Goal: Task Accomplishment & Management: Manage account settings

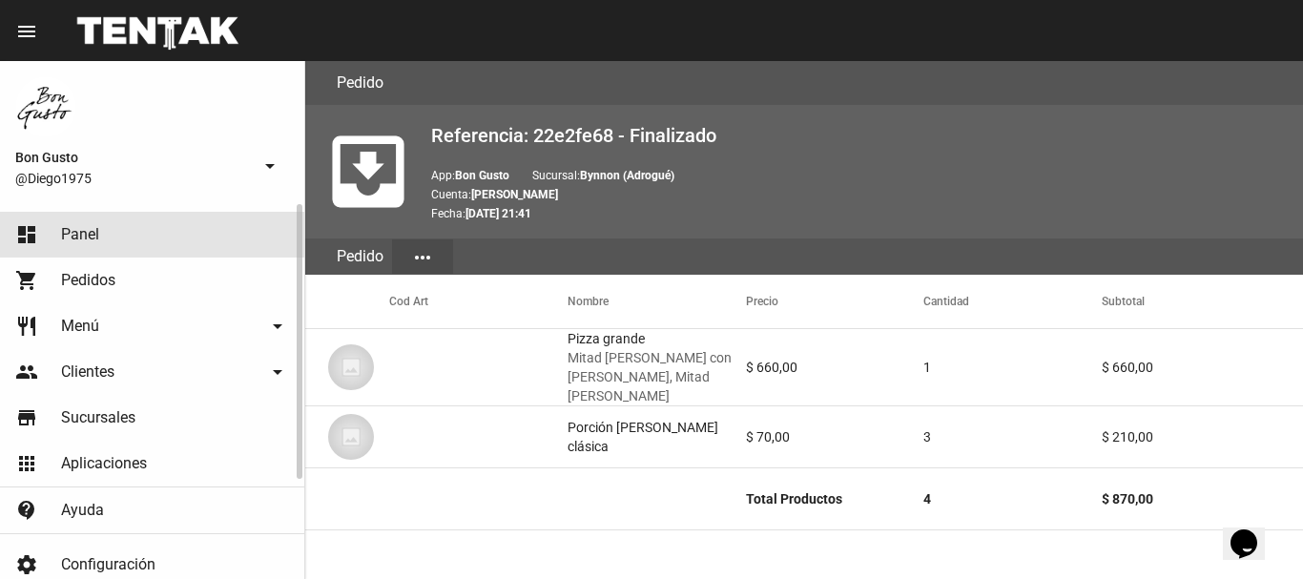
click at [72, 245] on link "dashboard Panel" at bounding box center [152, 235] width 304 height 46
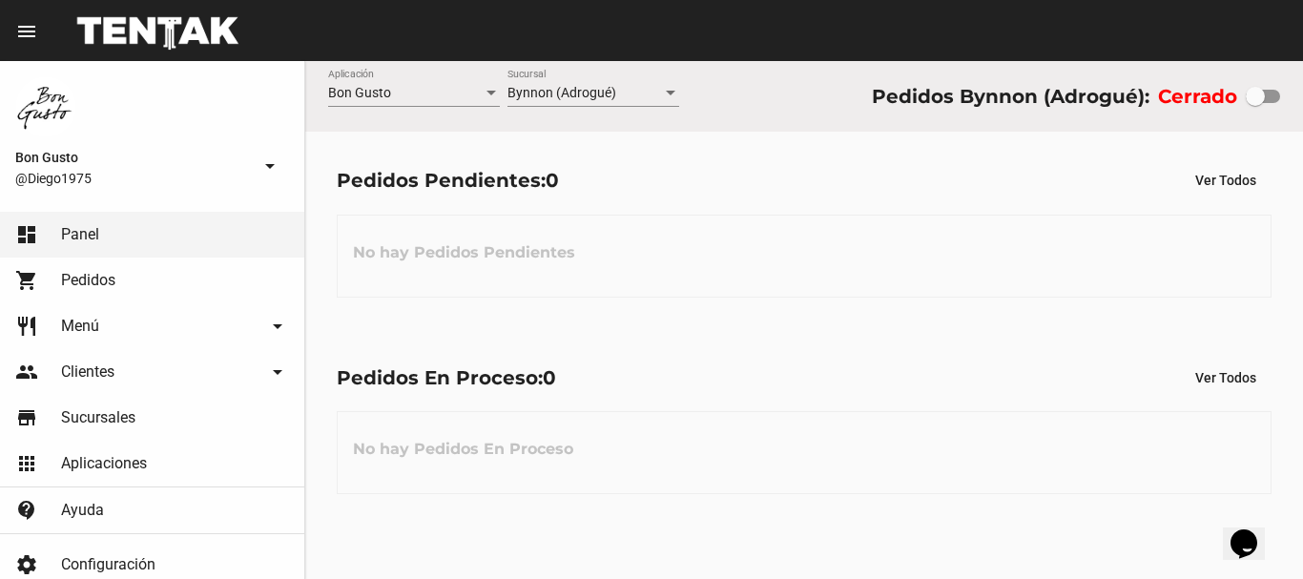
click at [1276, 98] on div at bounding box center [1262, 96] width 34 height 13
click at [1255, 103] on input "checkbox" at bounding box center [1254, 103] width 1 height 1
click at [1276, 98] on div at bounding box center [1270, 96] width 19 height 19
click at [1255, 103] on input "checkbox" at bounding box center [1254, 103] width 1 height 1
click at [1266, 93] on div at bounding box center [1262, 96] width 34 height 13
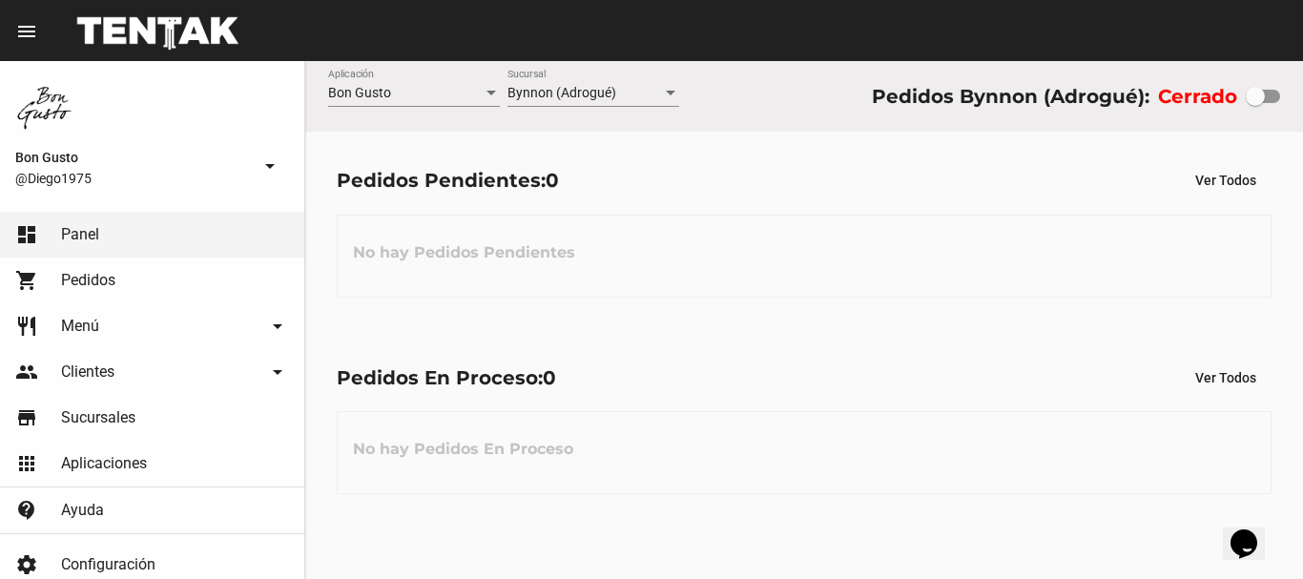
click at [1255, 103] on input "checkbox" at bounding box center [1254, 103] width 1 height 1
checkbox input "true"
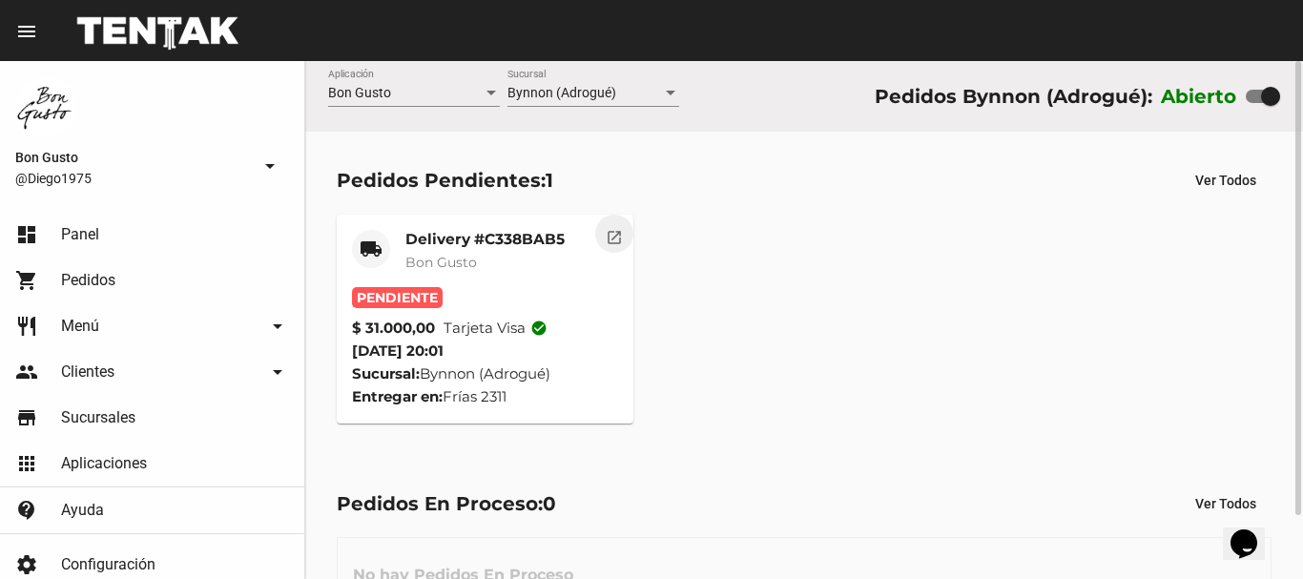
click at [609, 234] on mat-icon "open_in_new" at bounding box center [614, 234] width 17 height 17
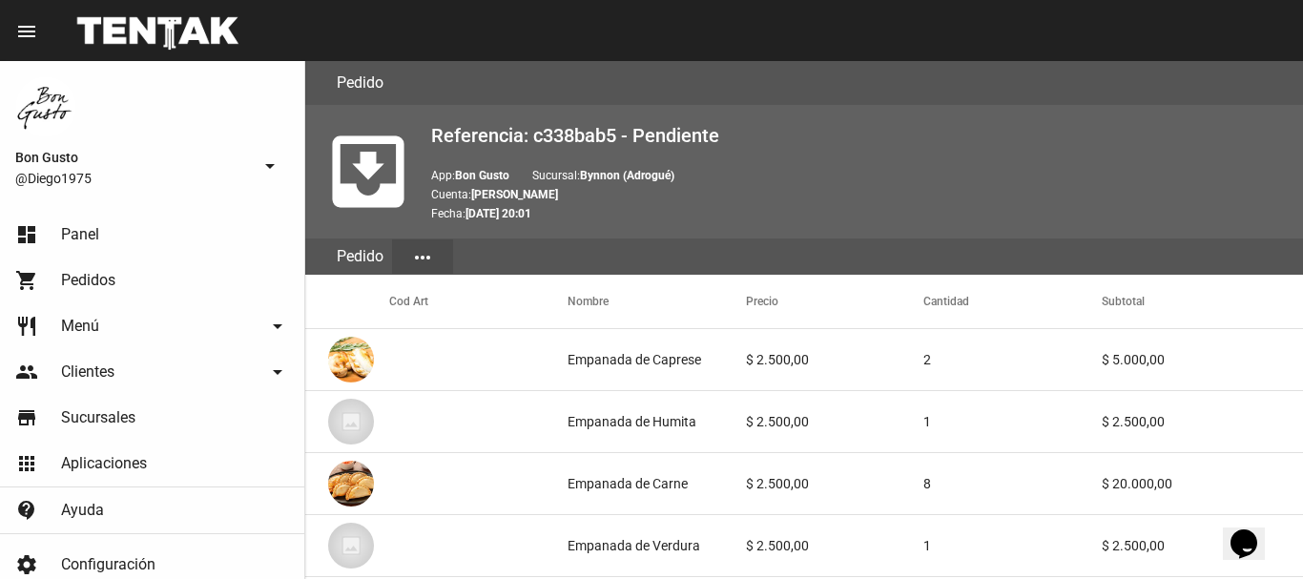
scroll to position [1113, 0]
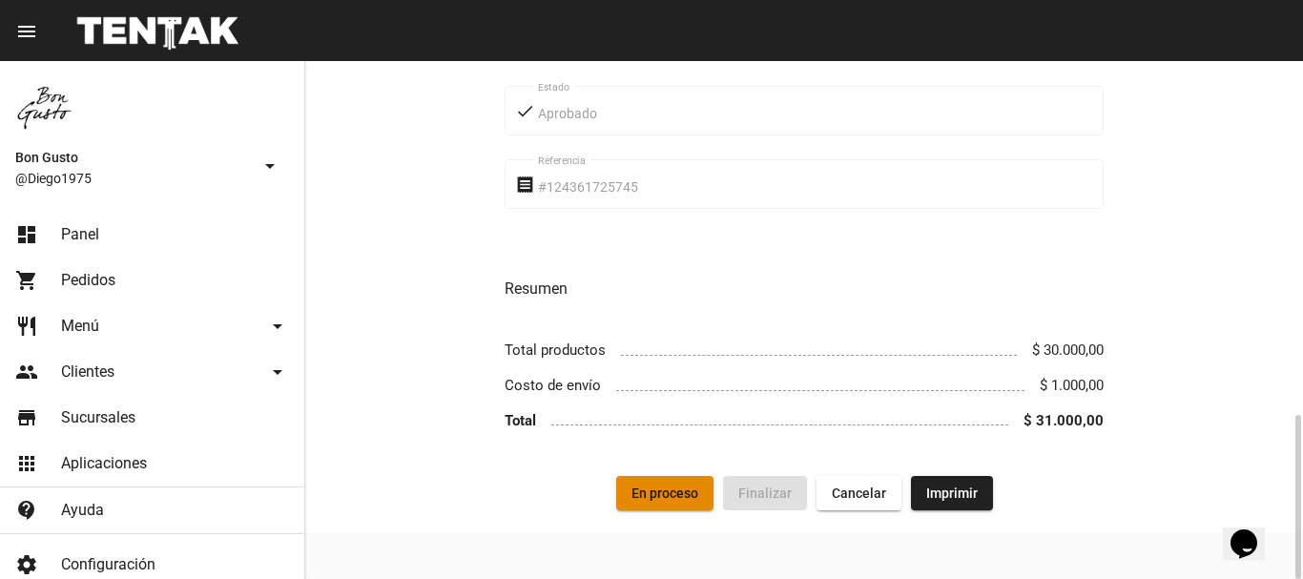
drag, startPoint x: 683, startPoint y: 497, endPoint x: 696, endPoint y: 497, distance: 13.4
click at [696, 497] on span "En proceso" at bounding box center [664, 492] width 67 height 15
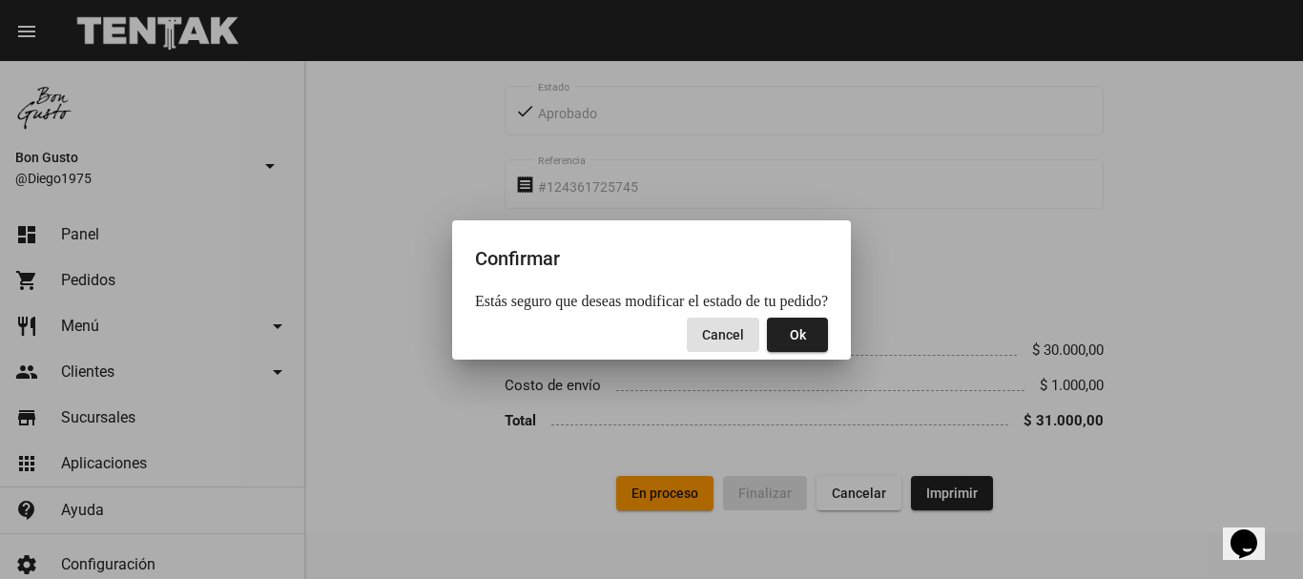
click at [792, 340] on span "Ok" at bounding box center [798, 334] width 16 height 15
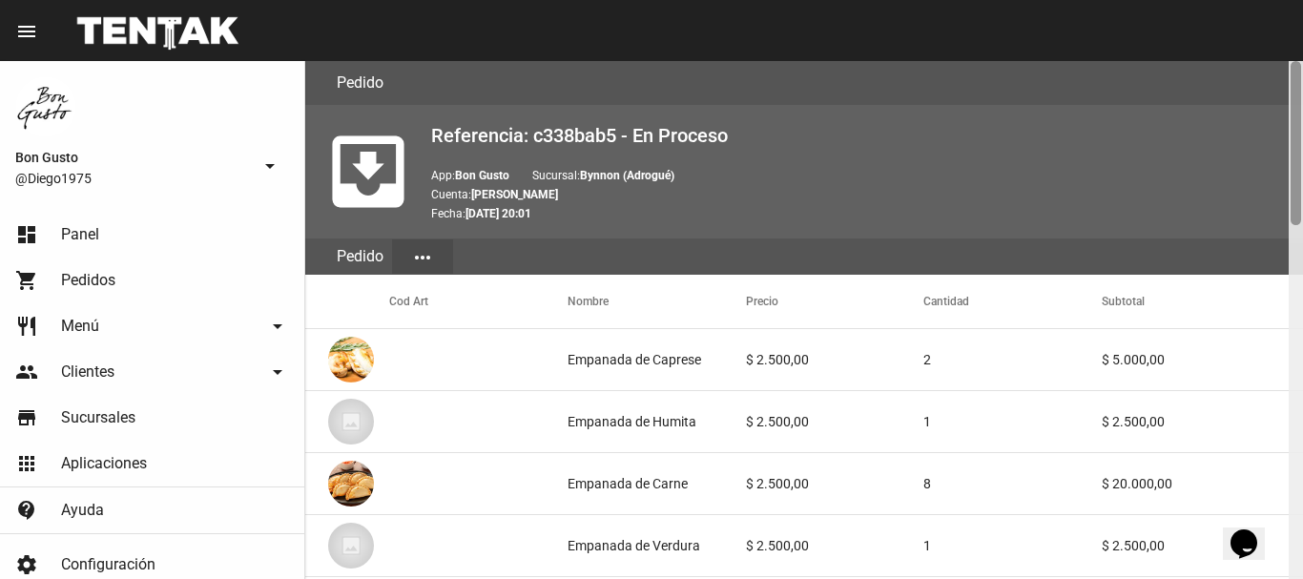
scroll to position [518, 0]
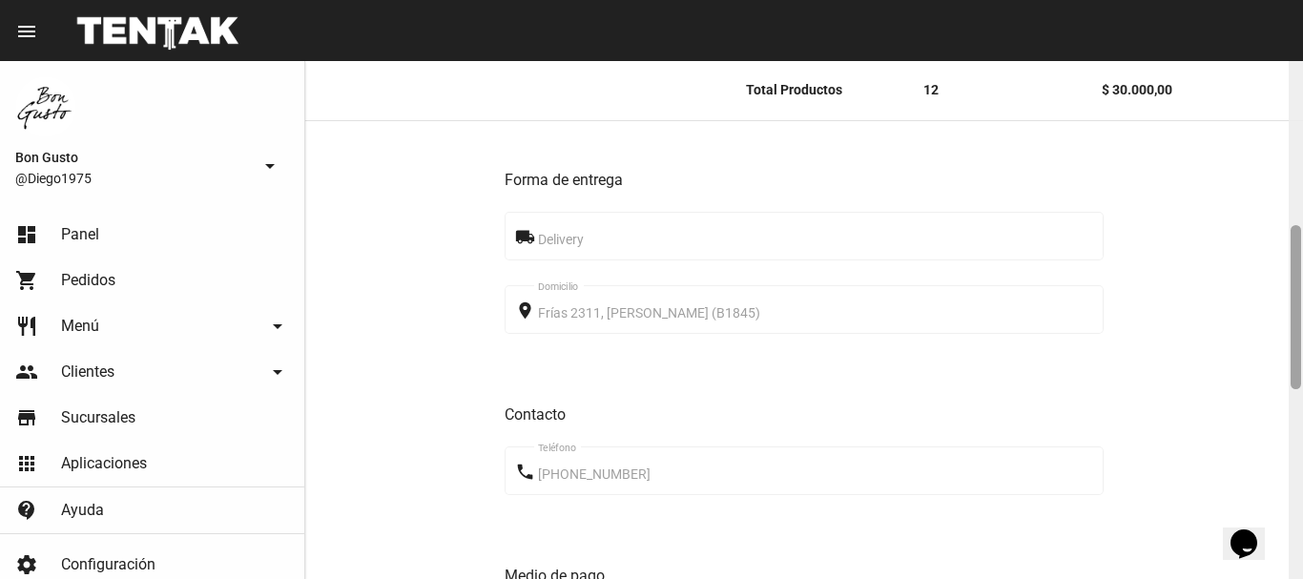
drag, startPoint x: 1302, startPoint y: 144, endPoint x: 1294, endPoint y: 121, distance: 24.1
click at [1294, 121] on div at bounding box center [1295, 320] width 14 height 518
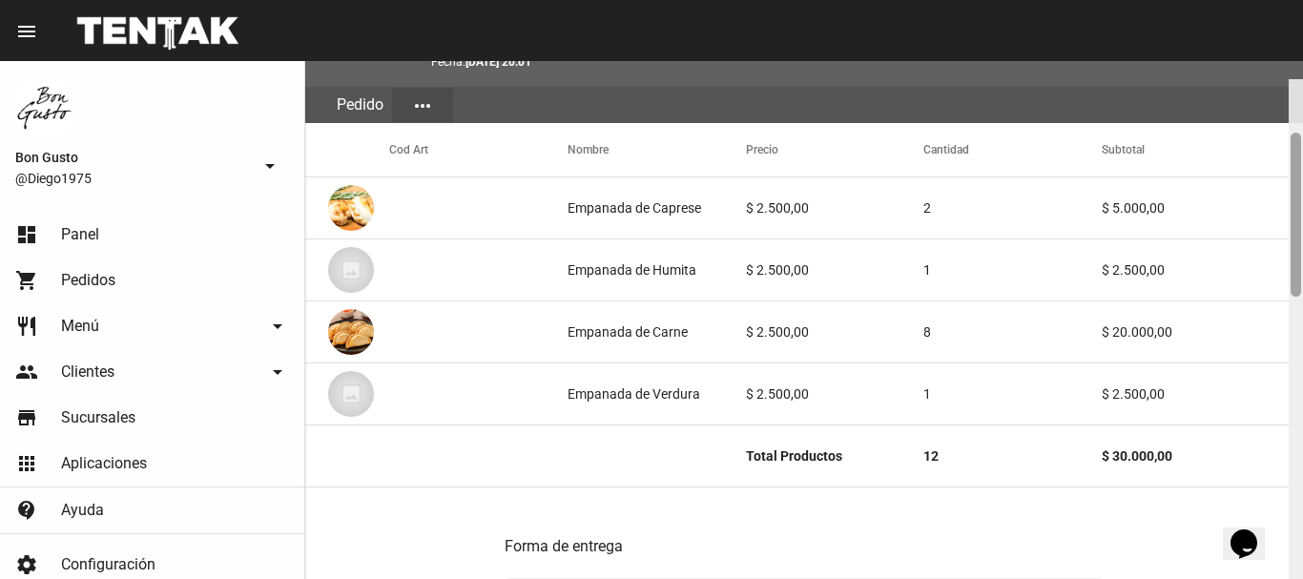
scroll to position [170, 0]
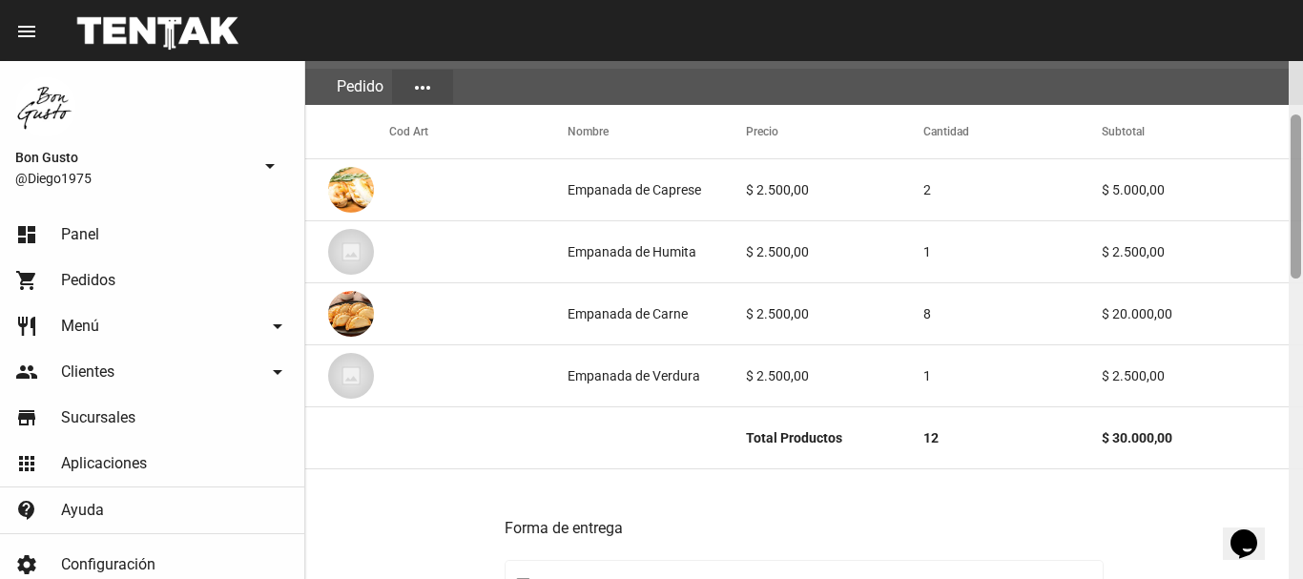
drag, startPoint x: 1293, startPoint y: 299, endPoint x: 1302, endPoint y: 189, distance: 111.0
click at [1302, 189] on div at bounding box center [1295, 320] width 14 height 518
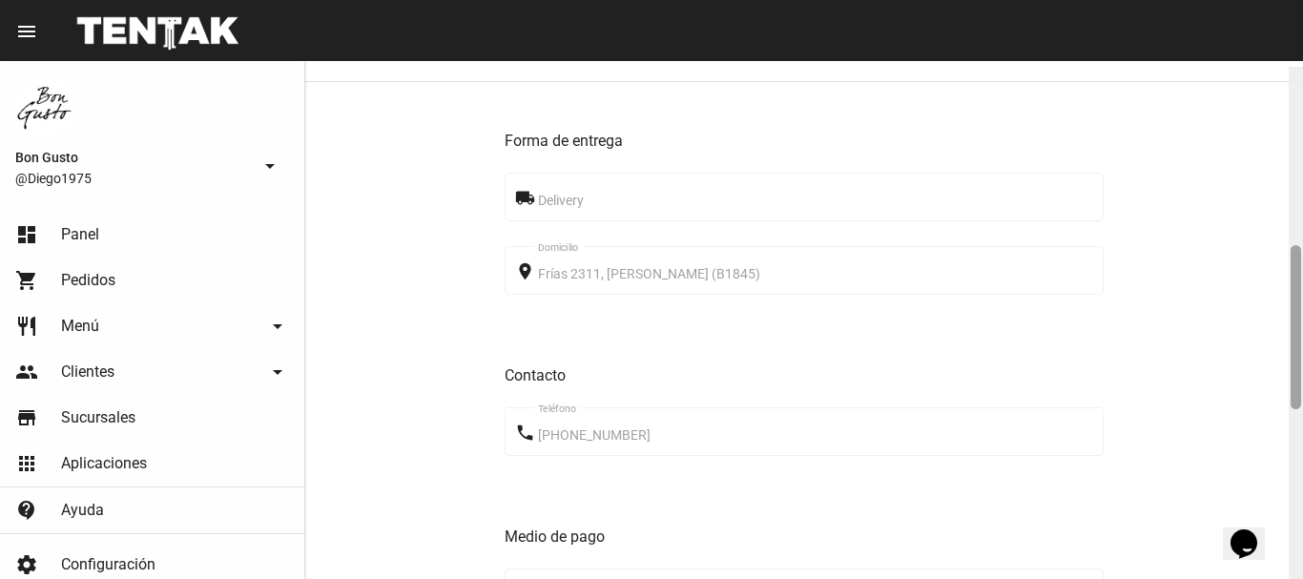
scroll to position [566, 0]
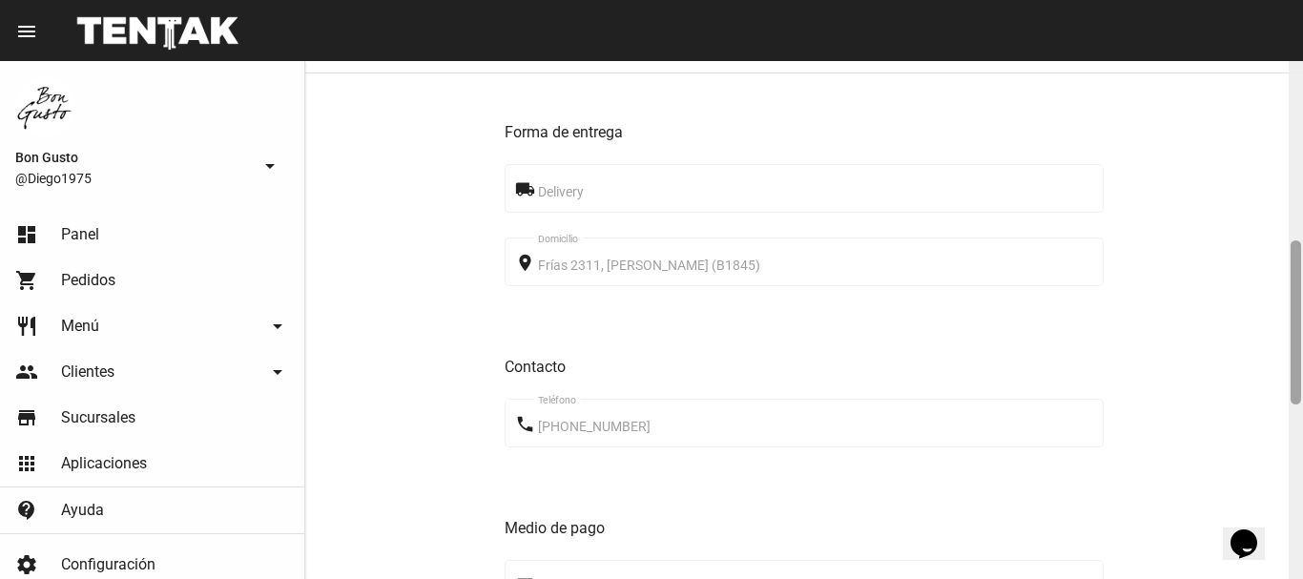
drag, startPoint x: 1298, startPoint y: 183, endPoint x: 1302, endPoint y: 309, distance: 125.9
click at [1302, 309] on div at bounding box center [1295, 320] width 14 height 518
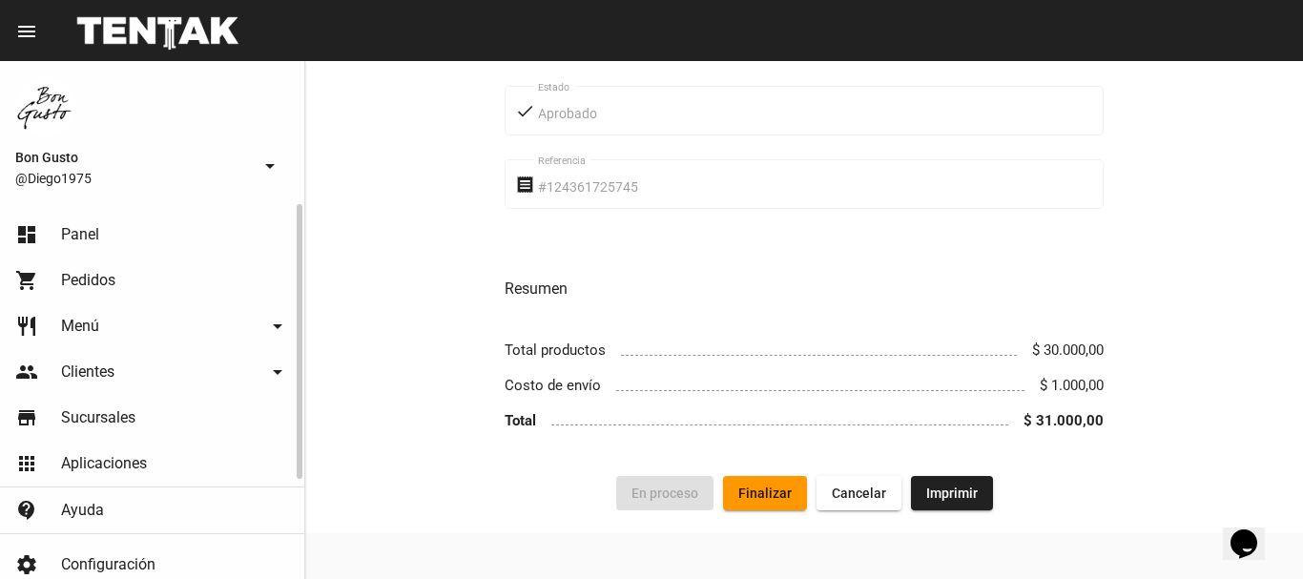
click at [196, 223] on link "dashboard Panel" at bounding box center [152, 235] width 304 height 46
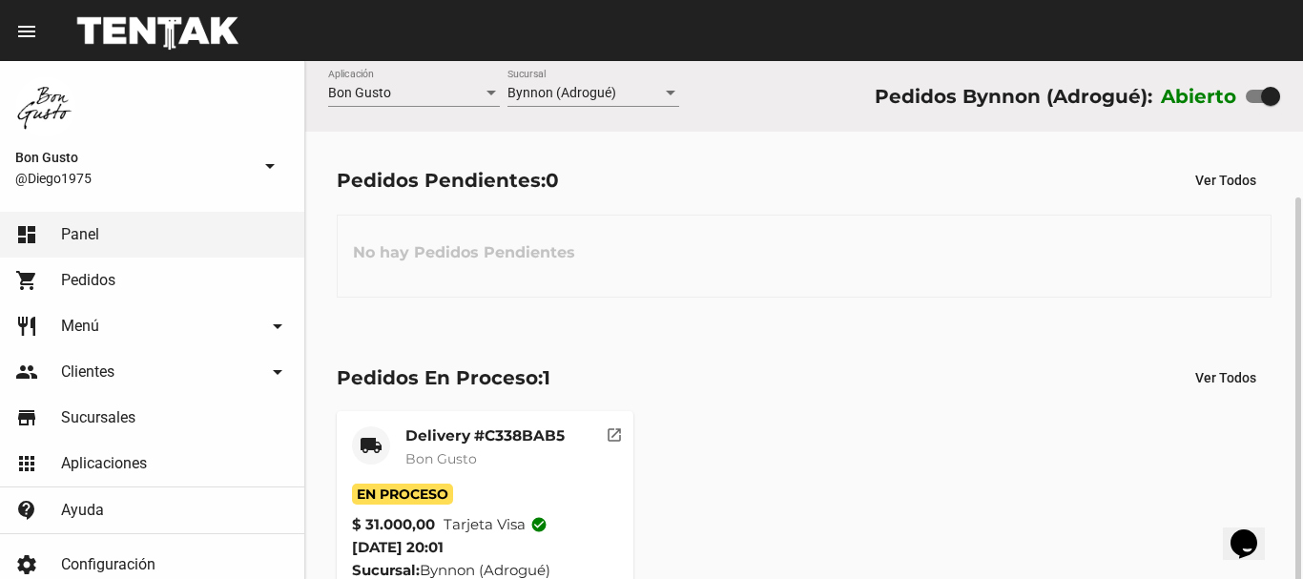
scroll to position [72, 0]
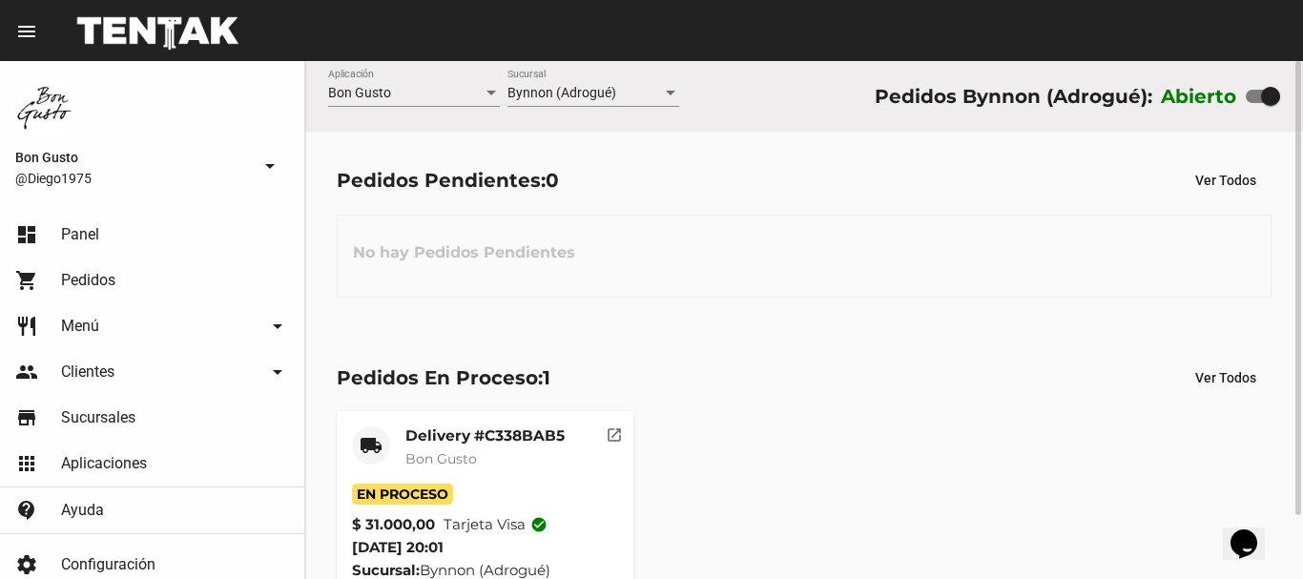
scroll to position [72, 0]
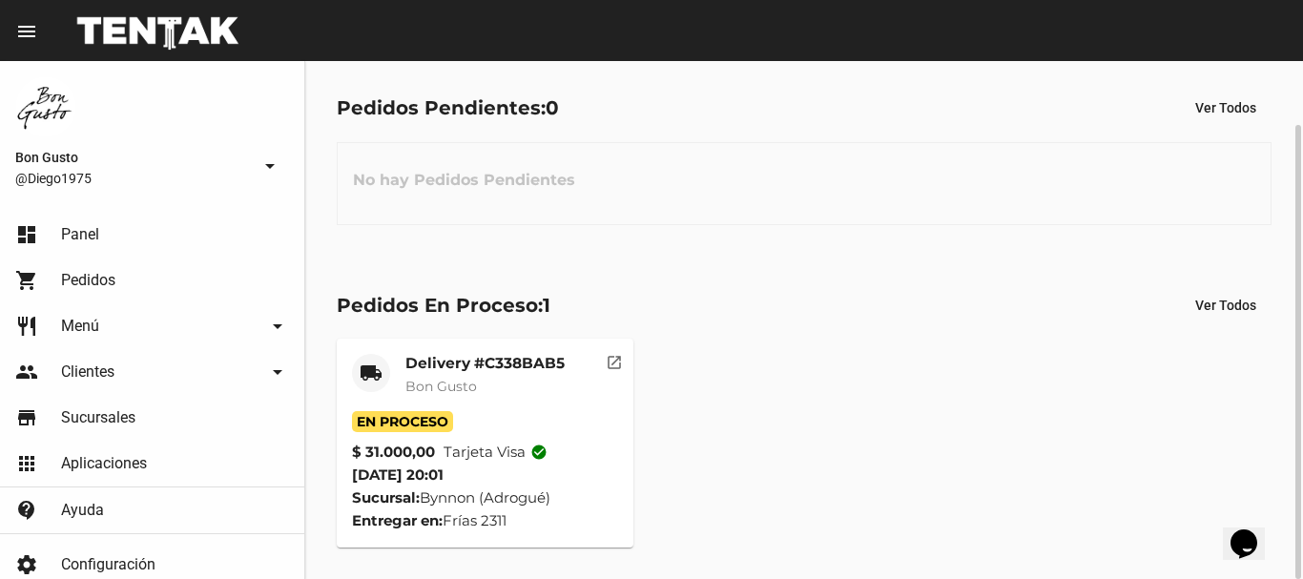
click at [623, 362] on button "open_in_new" at bounding box center [614, 358] width 38 height 38
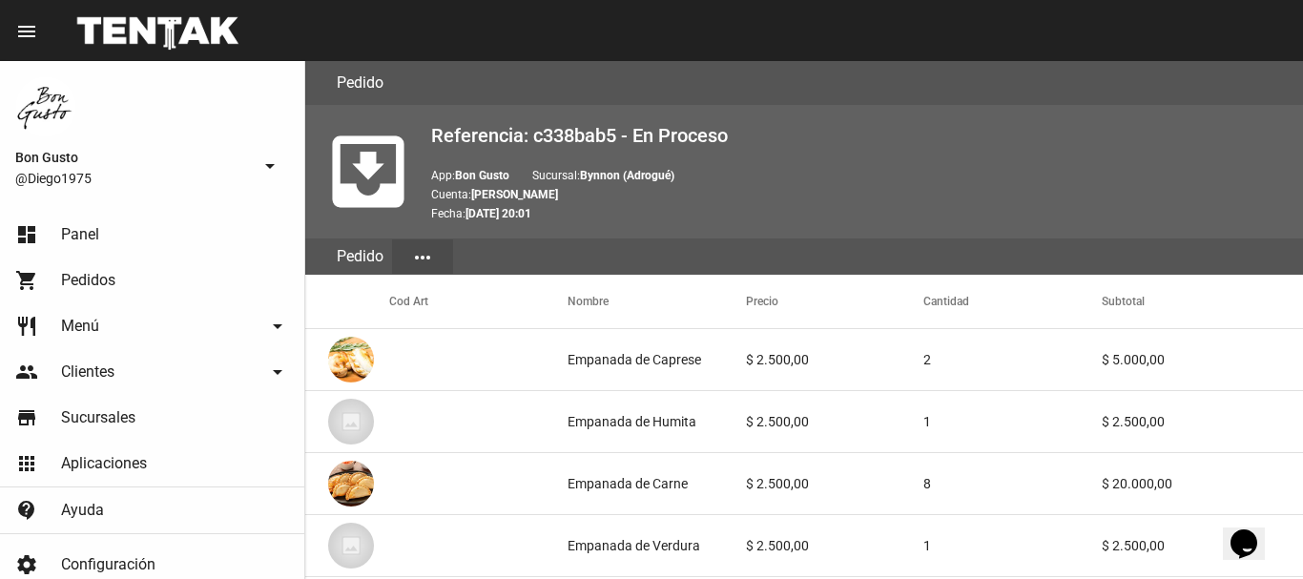
scroll to position [1113, 0]
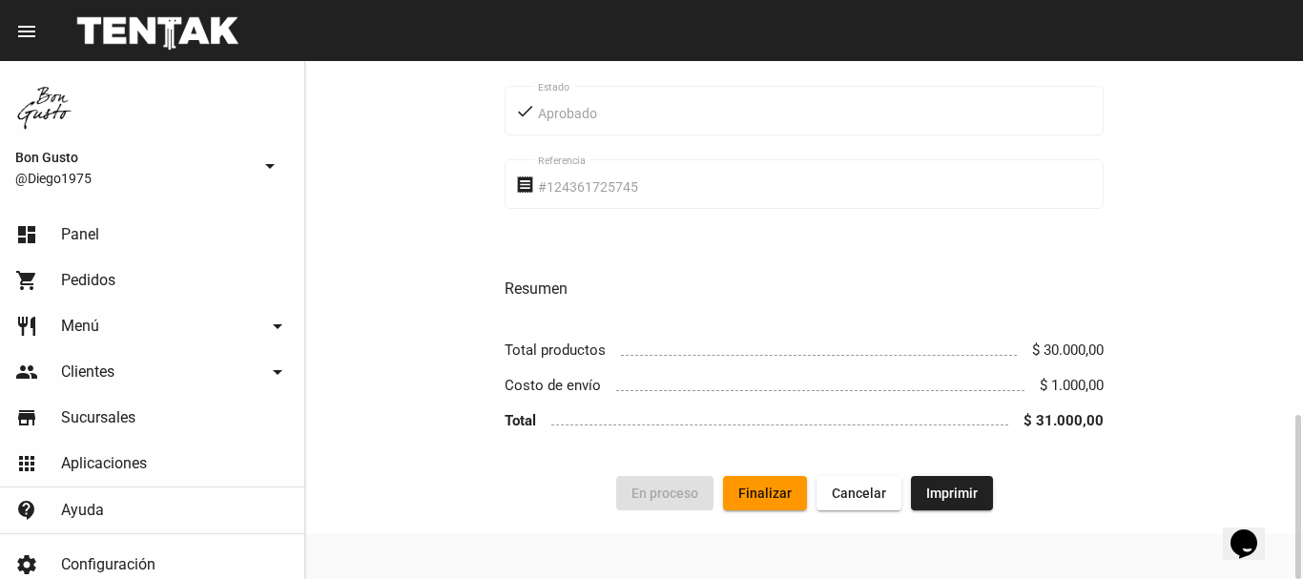
click at [784, 473] on div "Forma de entrega local_shipping Delivery [STREET_ADDRESS][PERSON_NAME] Domicili…" at bounding box center [804, 1] width 998 height 951
click at [781, 478] on button "Finalizar" at bounding box center [765, 493] width 84 height 34
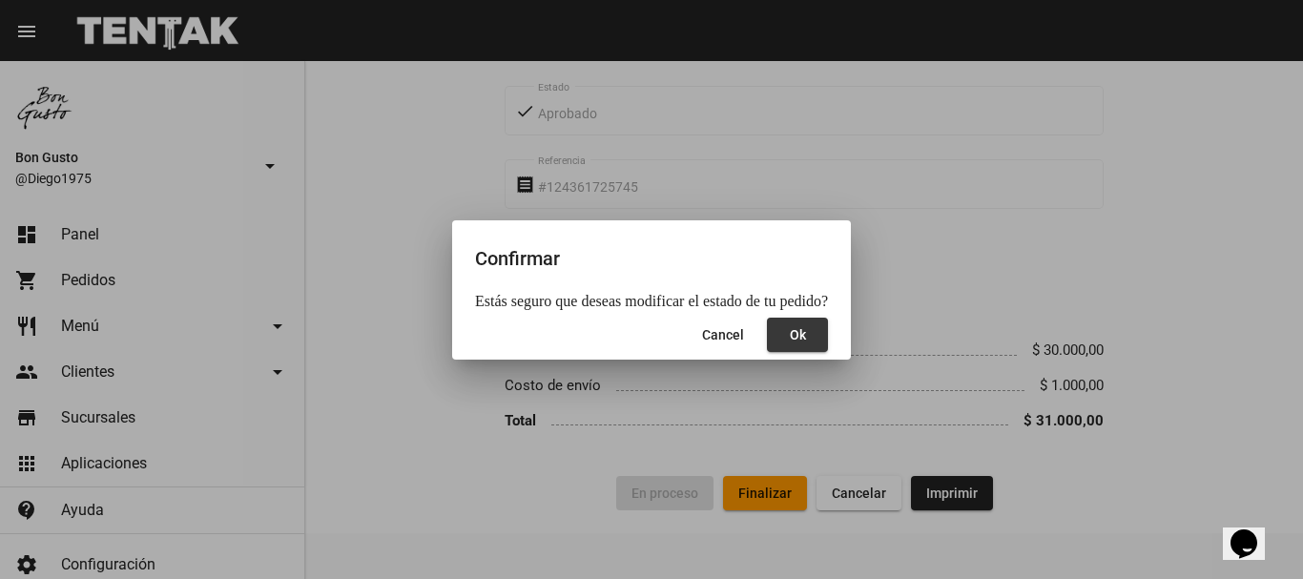
click at [782, 347] on button "Ok" at bounding box center [797, 335] width 61 height 34
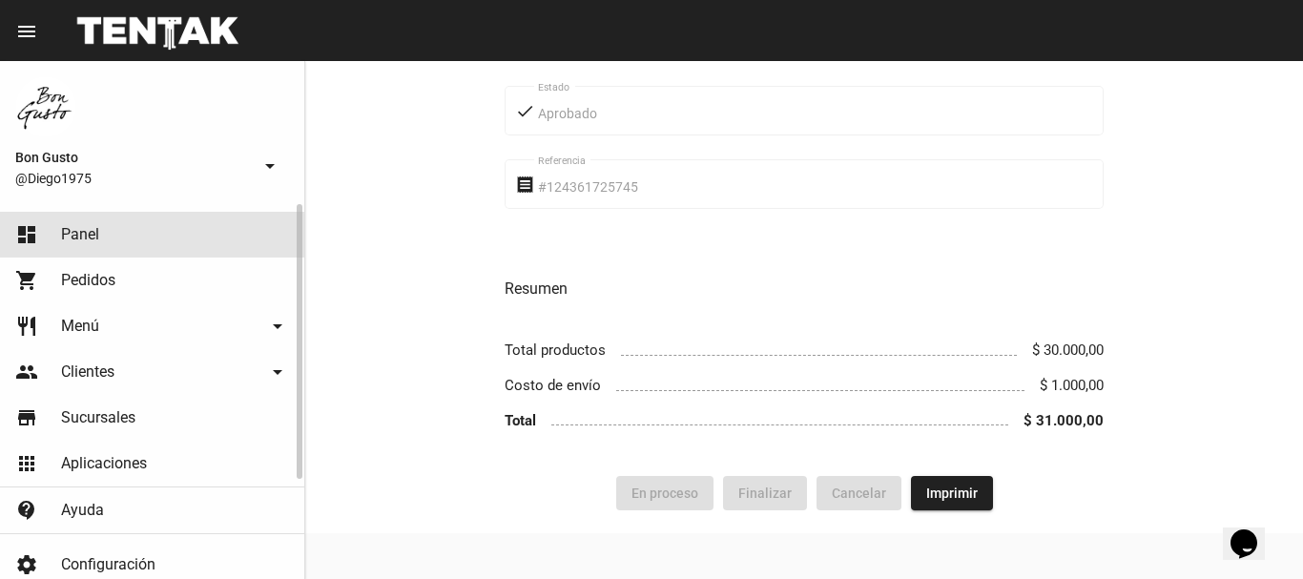
click at [78, 242] on span "Panel" at bounding box center [80, 234] width 38 height 19
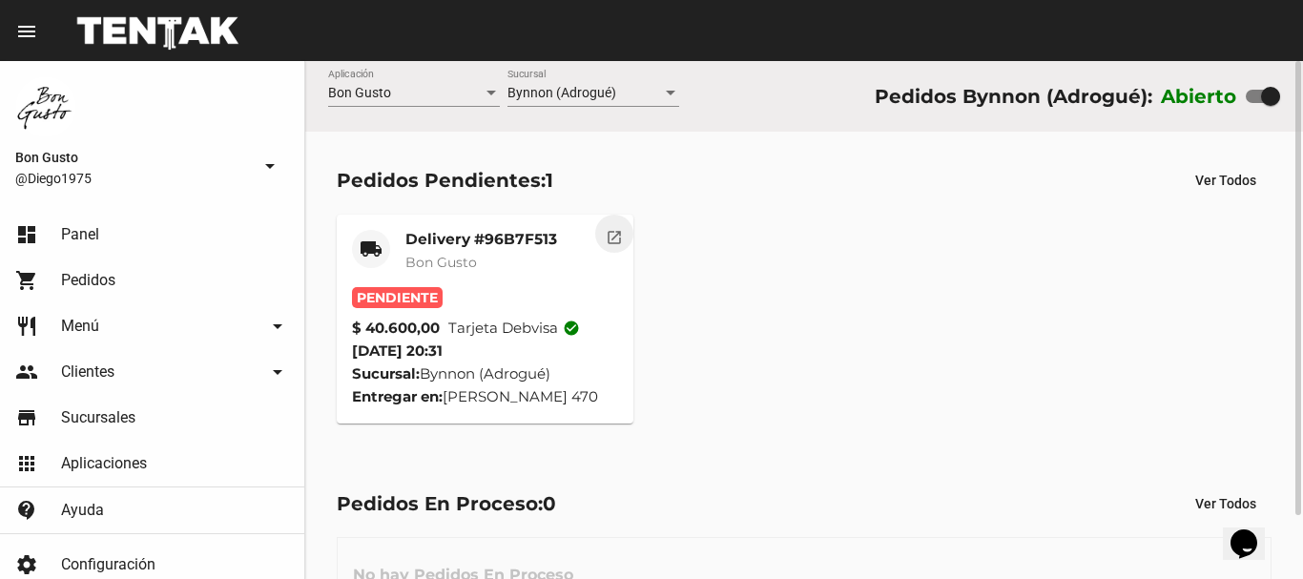
click at [600, 235] on button "open_in_new" at bounding box center [614, 234] width 38 height 38
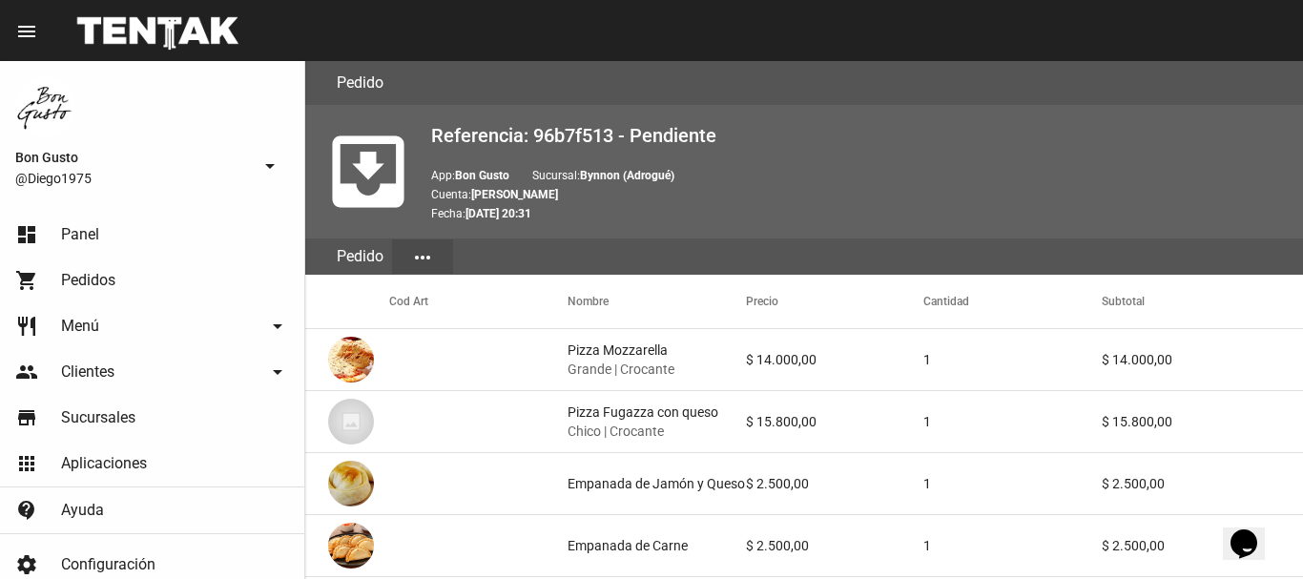
scroll to position [1175, 0]
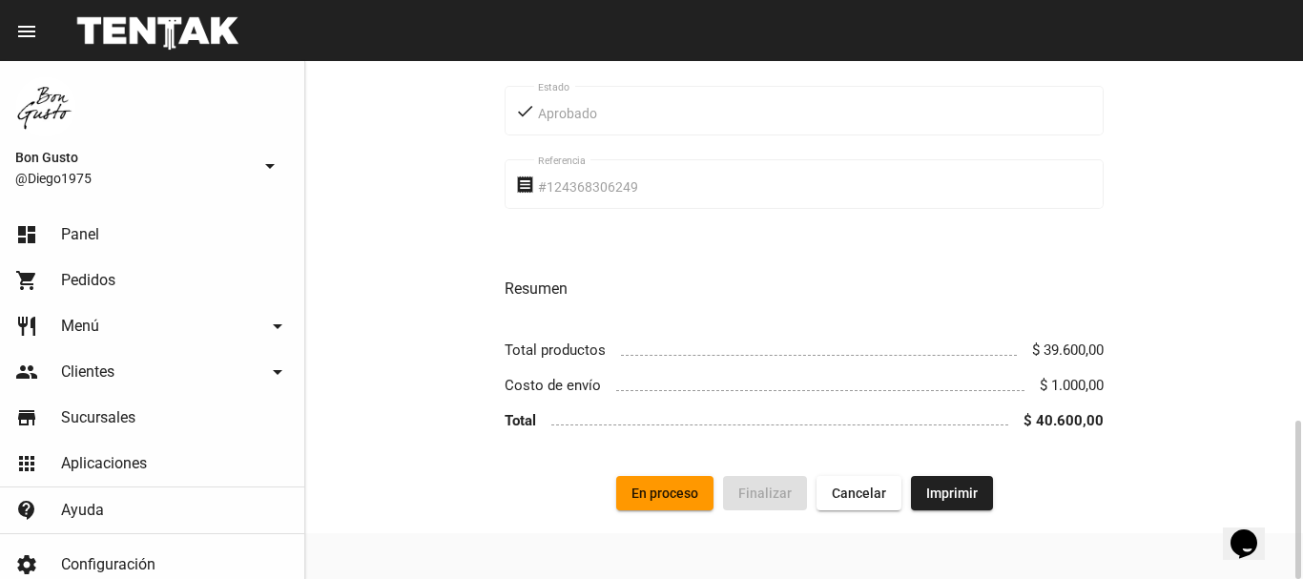
click at [660, 484] on button "En proceso" at bounding box center [664, 493] width 97 height 34
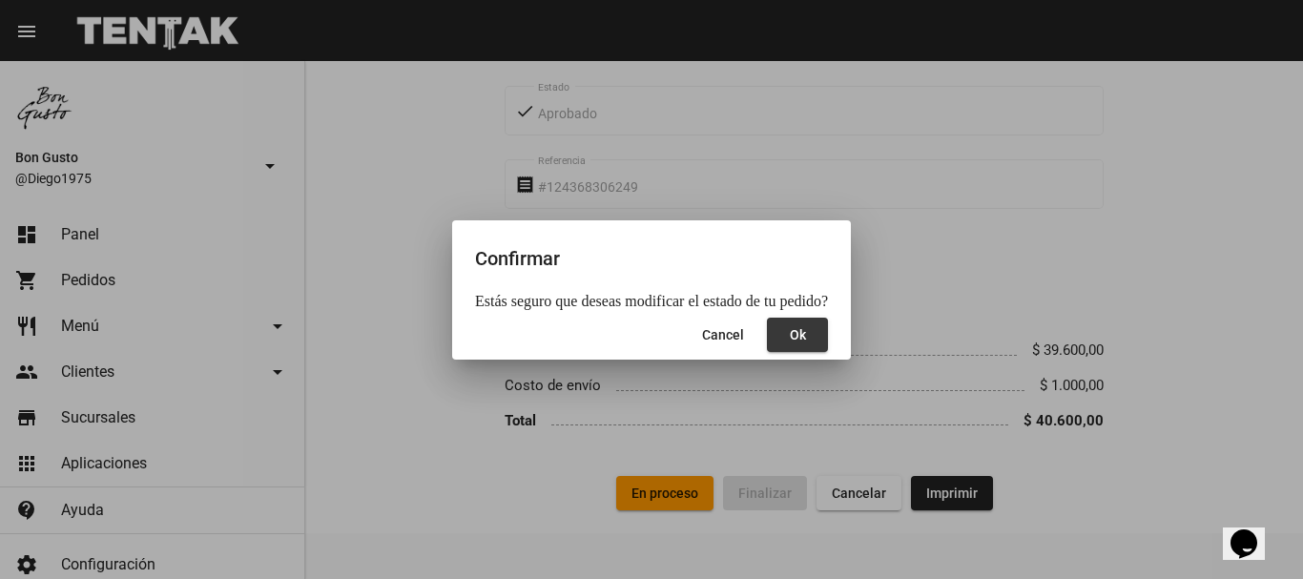
drag, startPoint x: 802, startPoint y: 338, endPoint x: 823, endPoint y: 324, distance: 24.9
click at [813, 329] on button "Ok" at bounding box center [797, 335] width 61 height 34
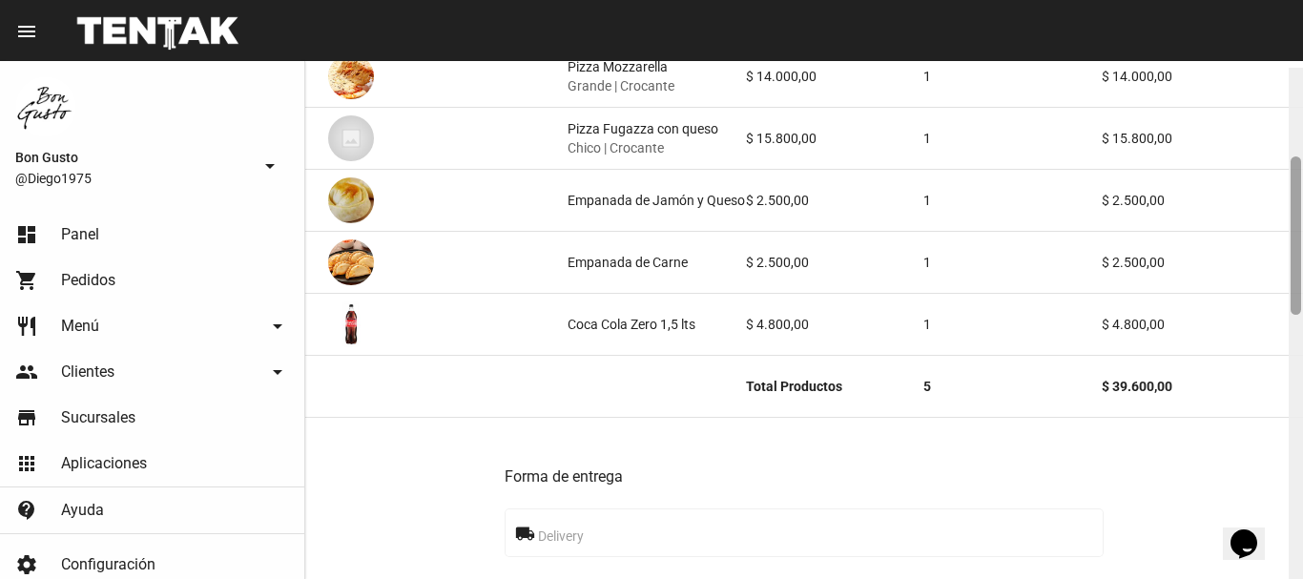
scroll to position [290, 0]
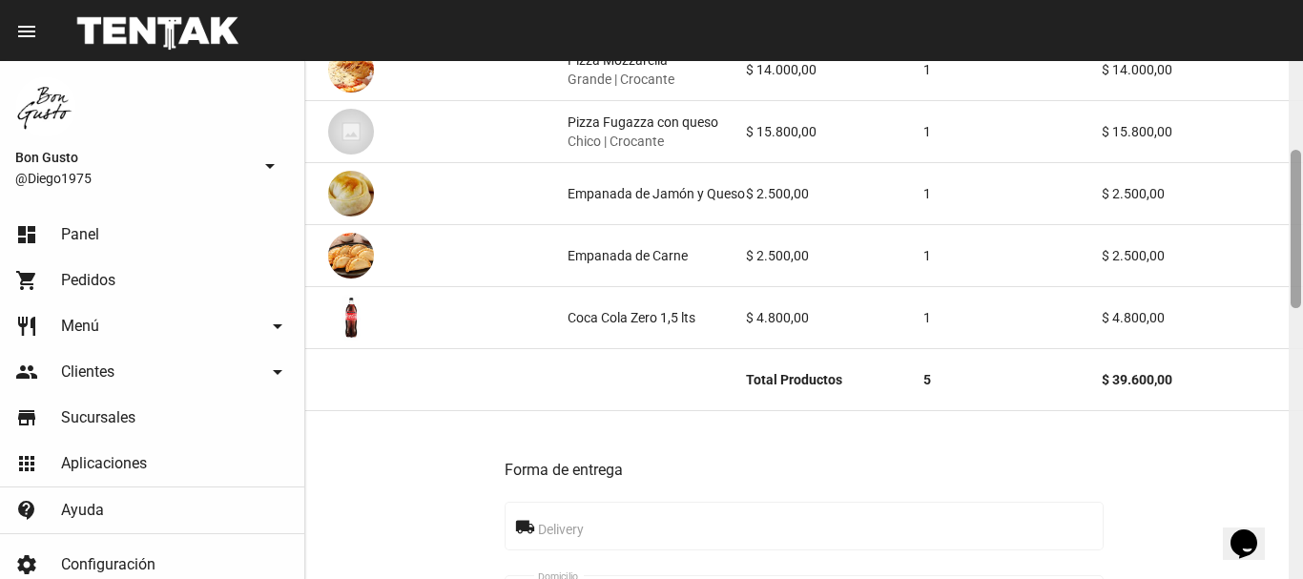
drag, startPoint x: 1298, startPoint y: 180, endPoint x: 1302, endPoint y: 269, distance: 88.8
click at [1302, 269] on div at bounding box center [1295, 320] width 14 height 518
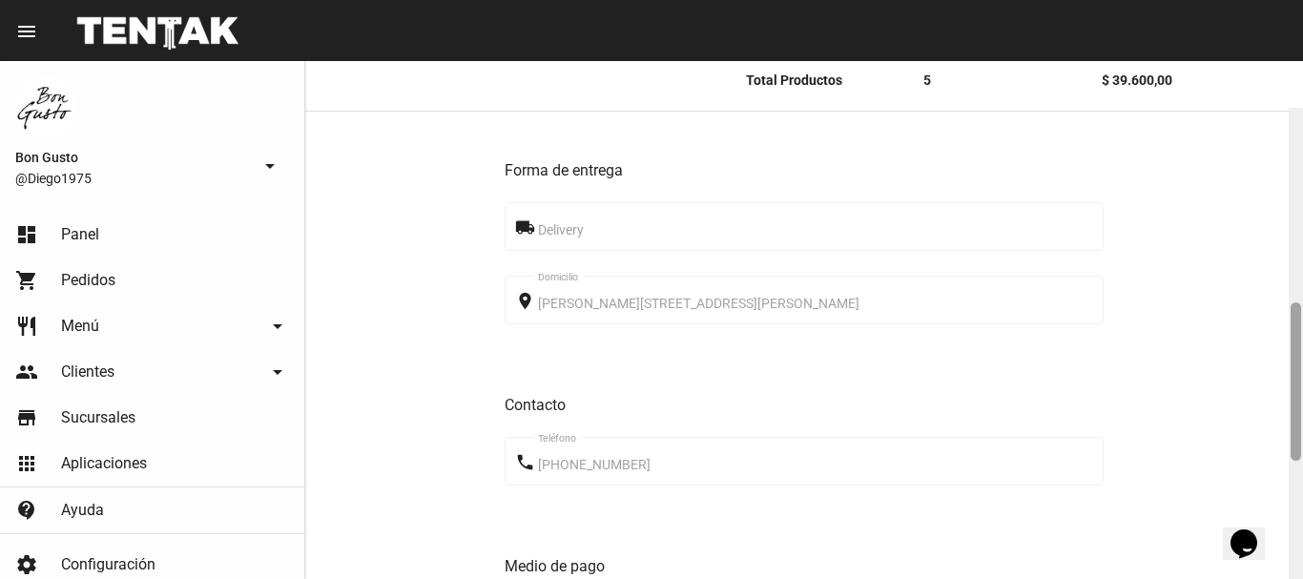
scroll to position [664, 0]
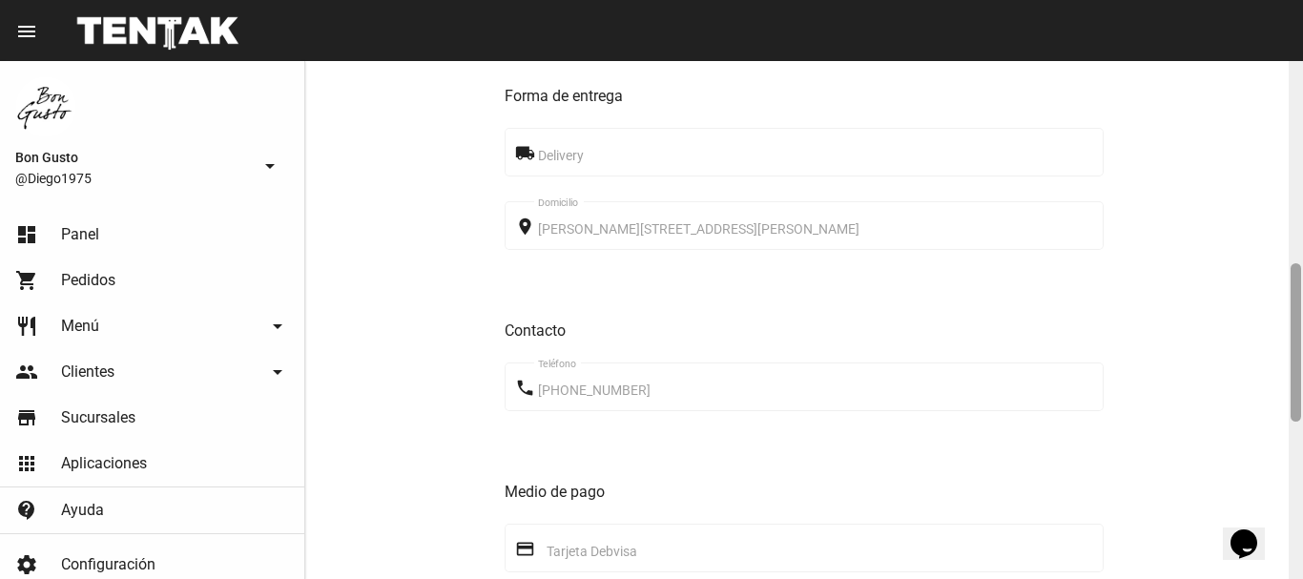
drag, startPoint x: 1299, startPoint y: 263, endPoint x: 1302, endPoint y: 378, distance: 114.5
click at [1302, 378] on div at bounding box center [1295, 320] width 14 height 518
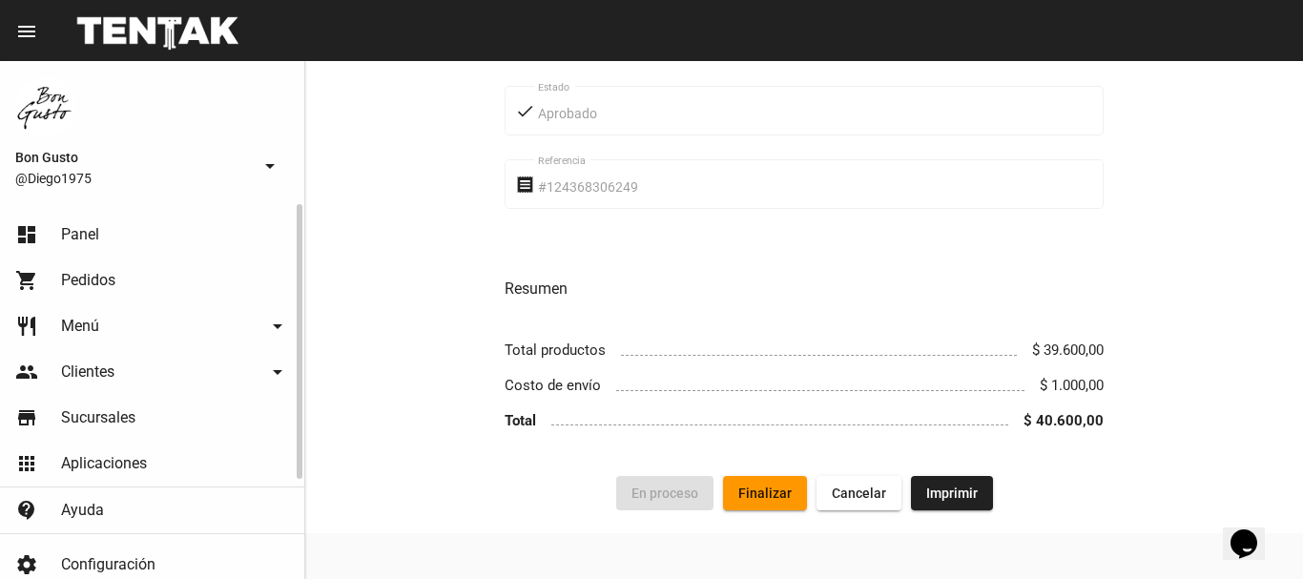
click at [177, 242] on link "dashboard Panel" at bounding box center [152, 235] width 304 height 46
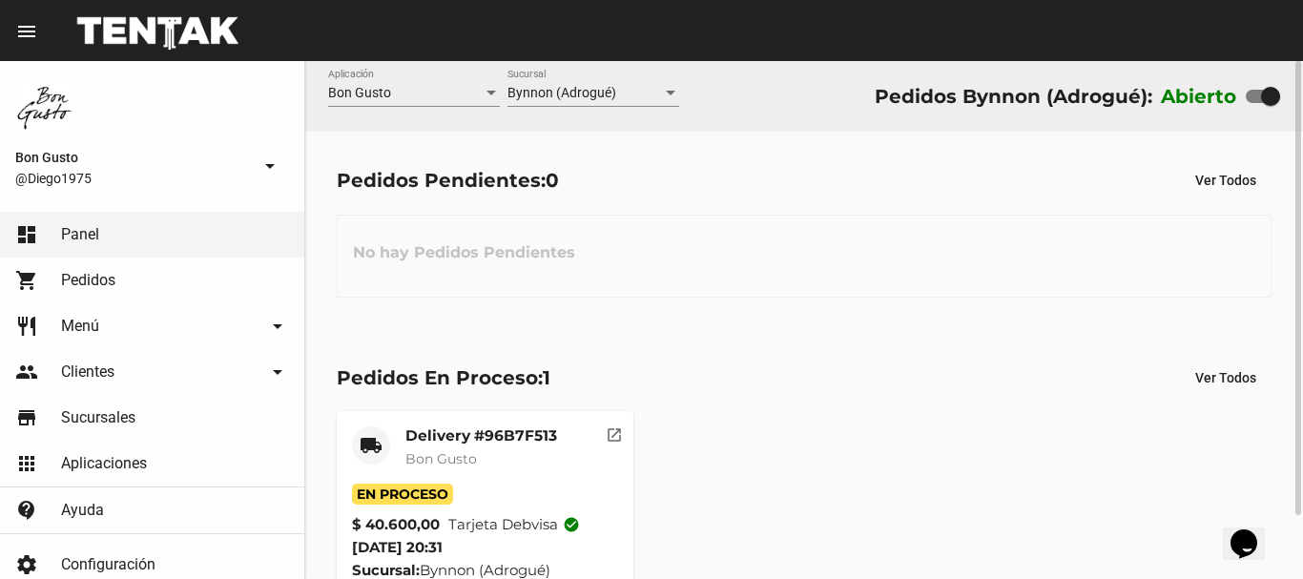
scroll to position [72, 0]
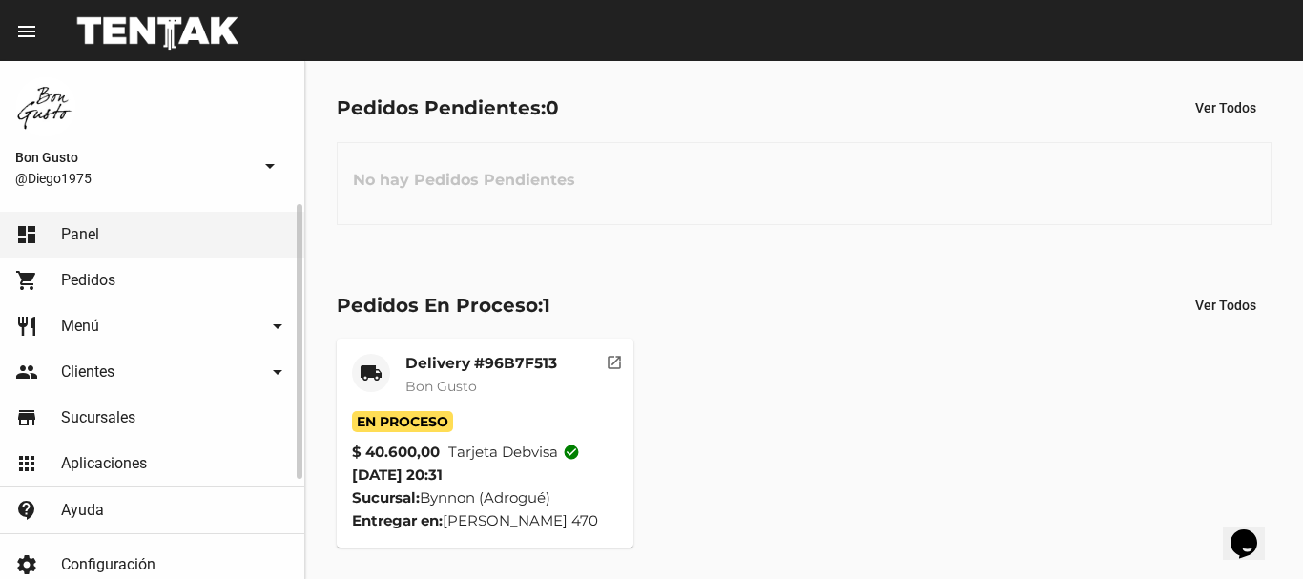
click at [122, 272] on link "shopping_cart Pedidos" at bounding box center [152, 280] width 304 height 46
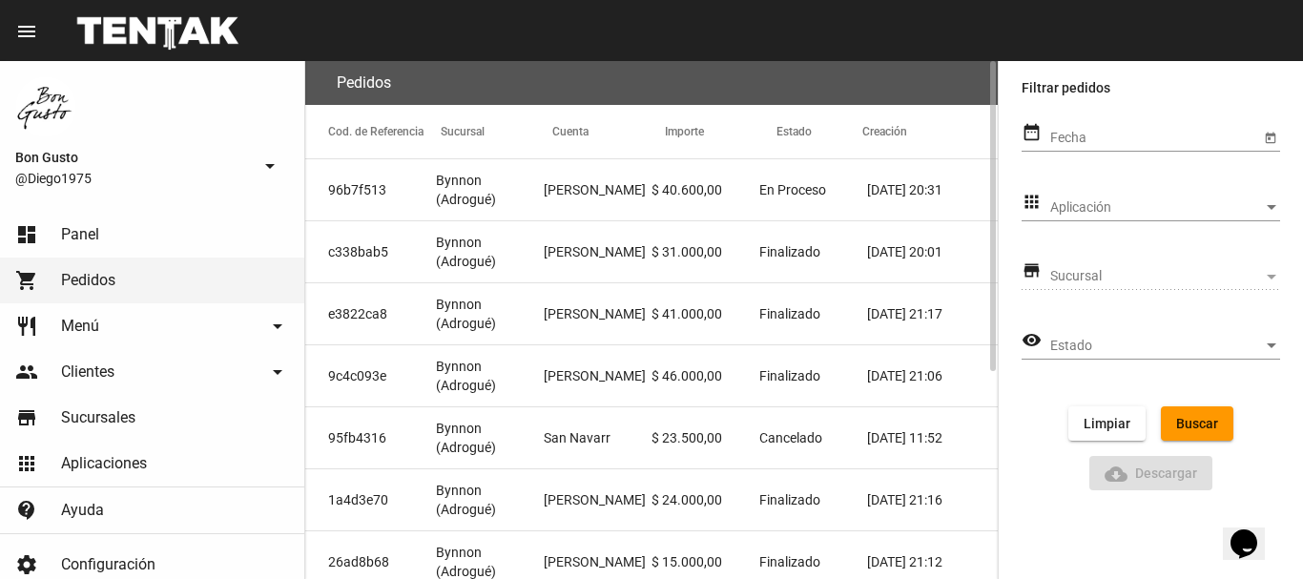
click at [736, 252] on mat-cell "$ 31.000,00" at bounding box center [705, 251] width 108 height 61
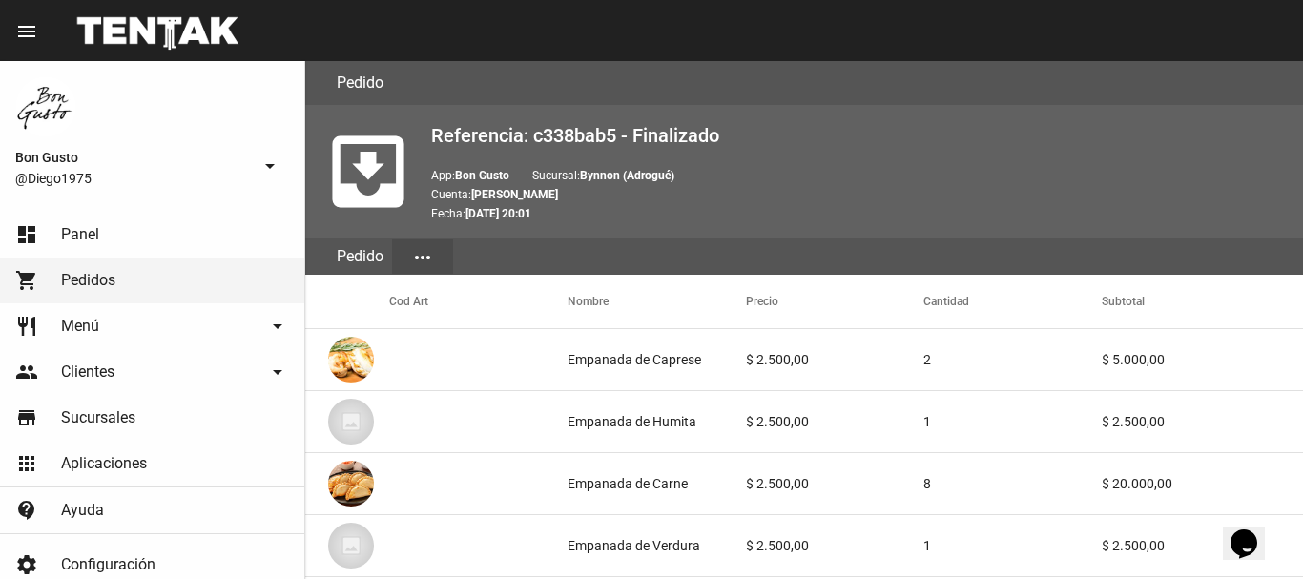
scroll to position [1113, 0]
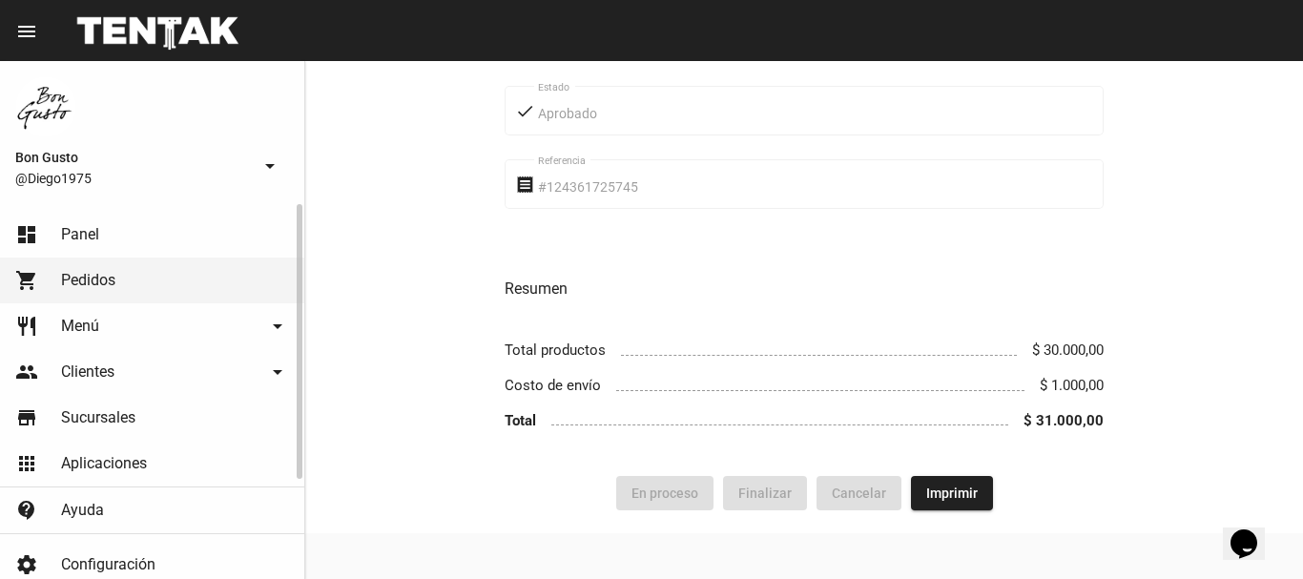
click at [95, 287] on span "Pedidos" at bounding box center [88, 280] width 54 height 19
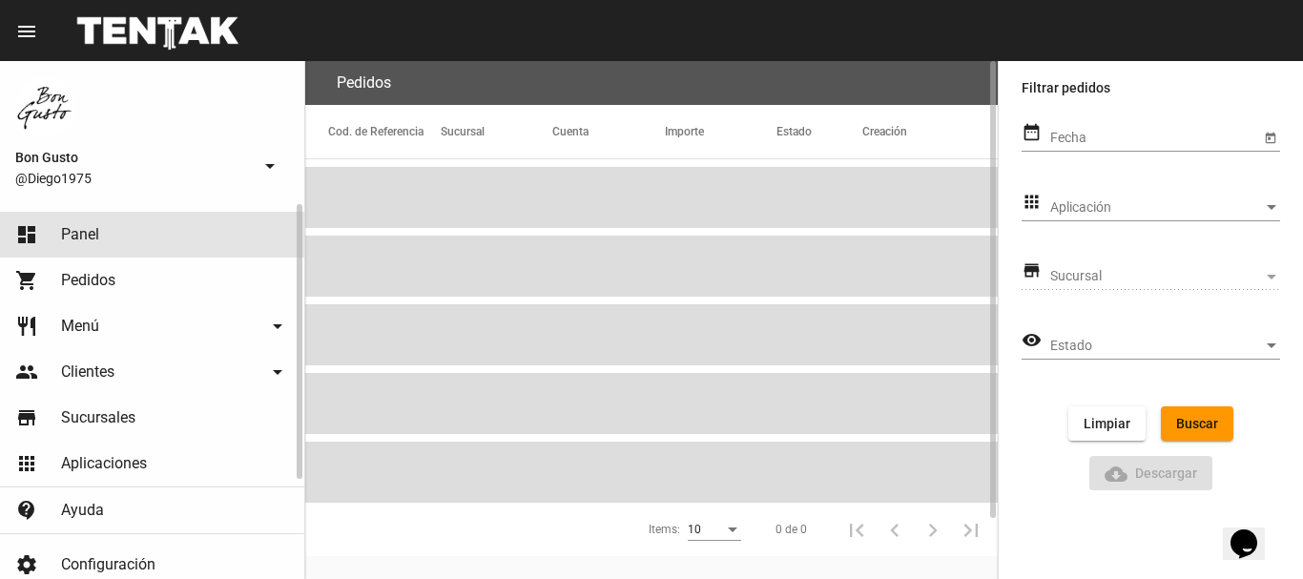
click at [120, 242] on link "dashboard Panel" at bounding box center [152, 235] width 304 height 46
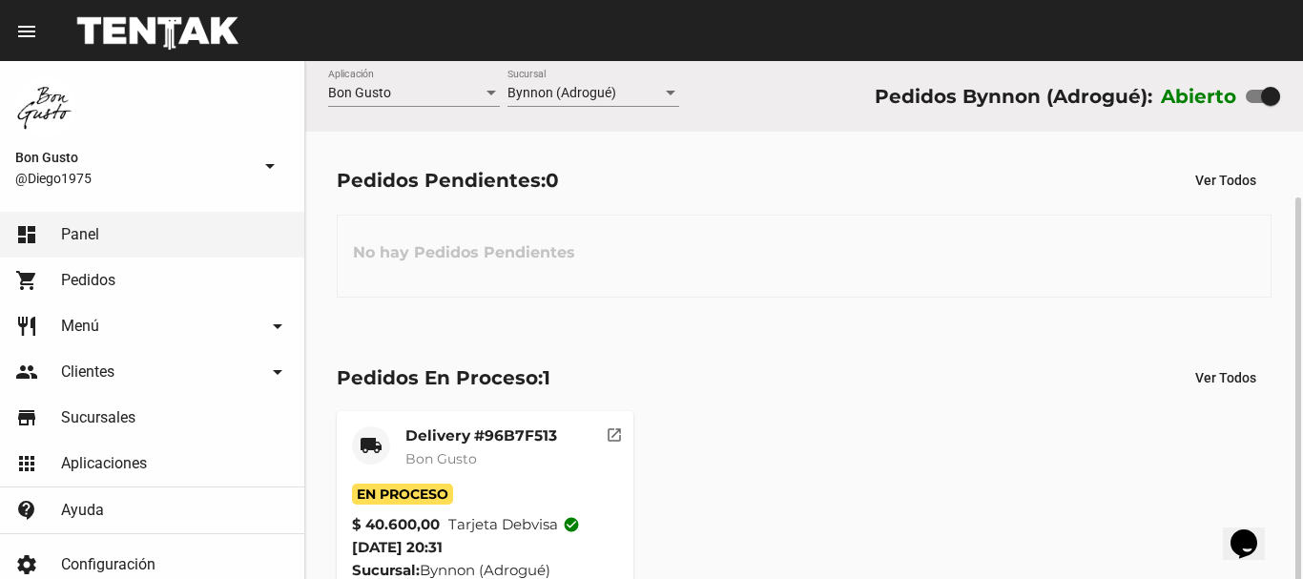
scroll to position [72, 0]
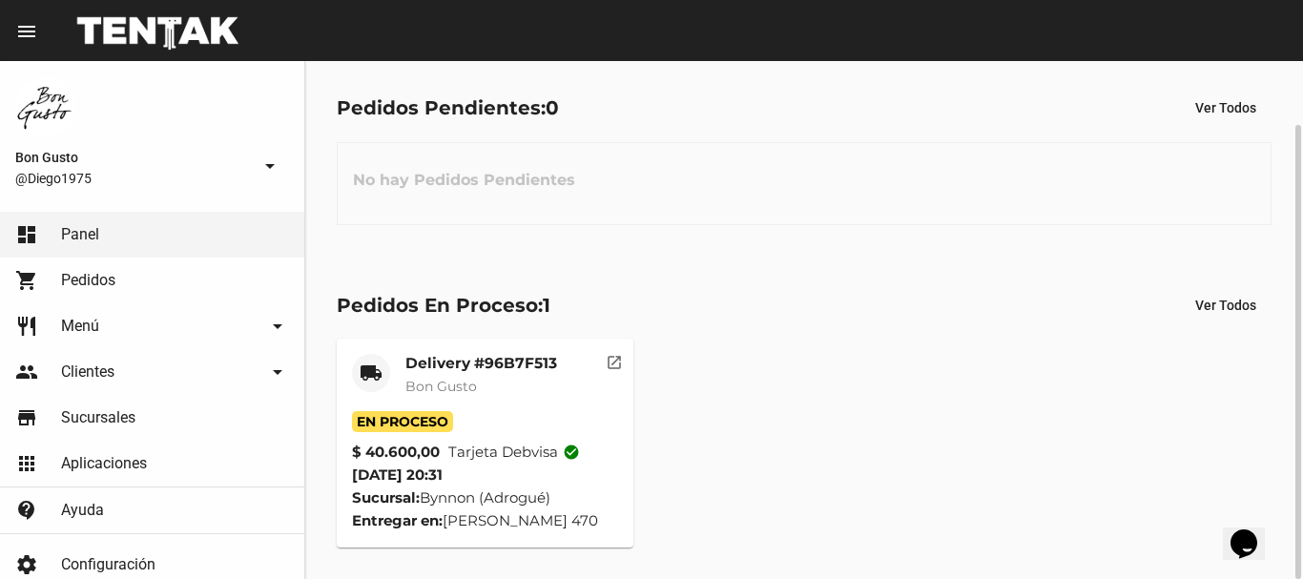
click at [606, 289] on div "Pedidos En Proceso: 1 Ver Todos" at bounding box center [804, 305] width 935 height 34
click at [620, 357] on mat-icon "open_in_new" at bounding box center [614, 359] width 17 height 17
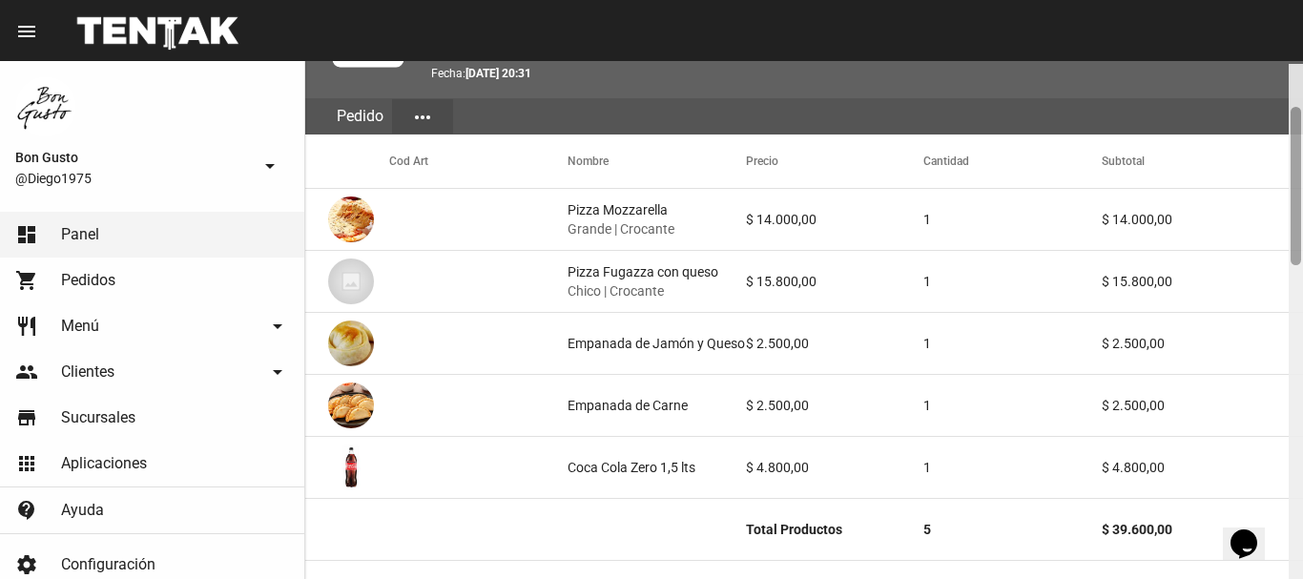
scroll to position [143, 0]
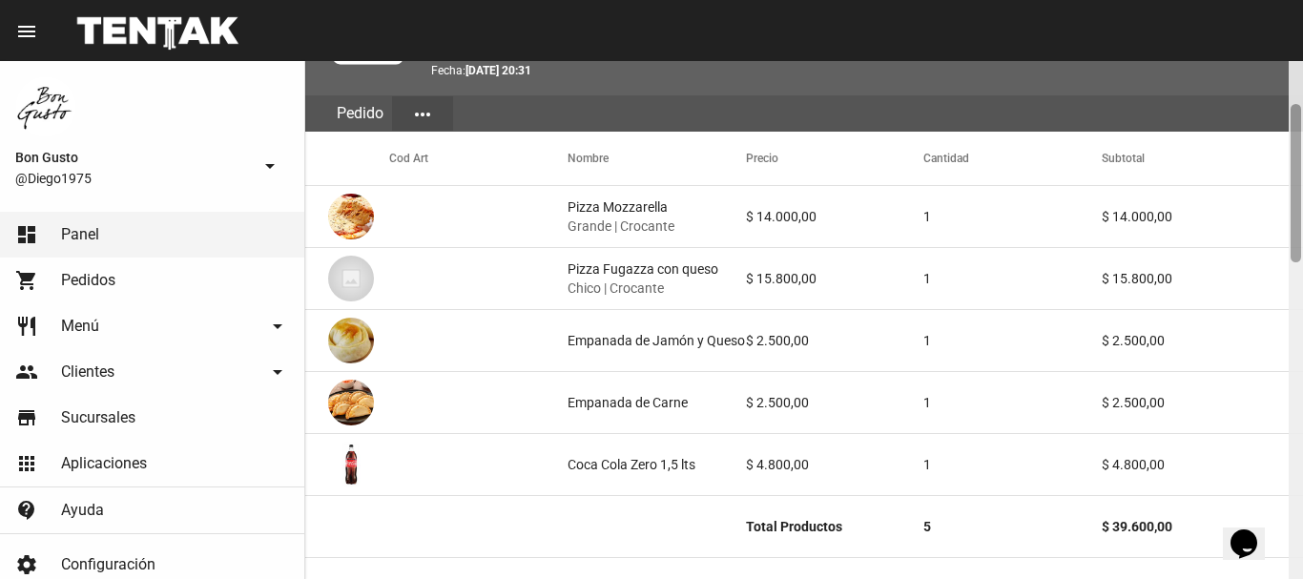
drag, startPoint x: 1296, startPoint y: 98, endPoint x: 1297, endPoint y: 142, distance: 43.9
click at [1297, 142] on div at bounding box center [1295, 183] width 10 height 158
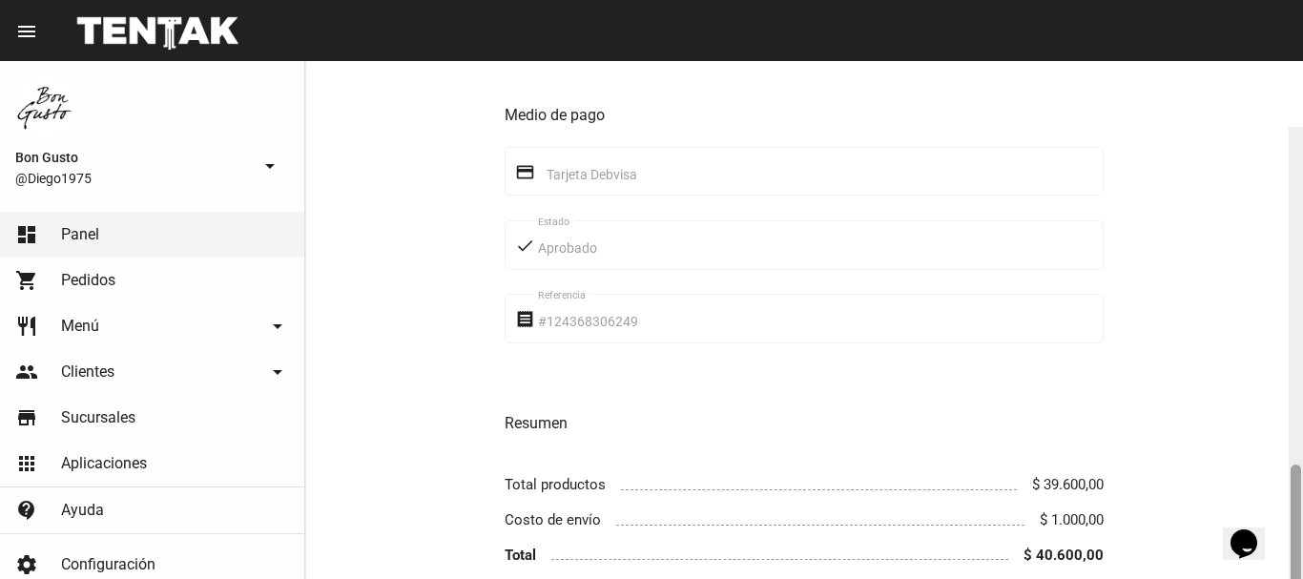
scroll to position [1116, 0]
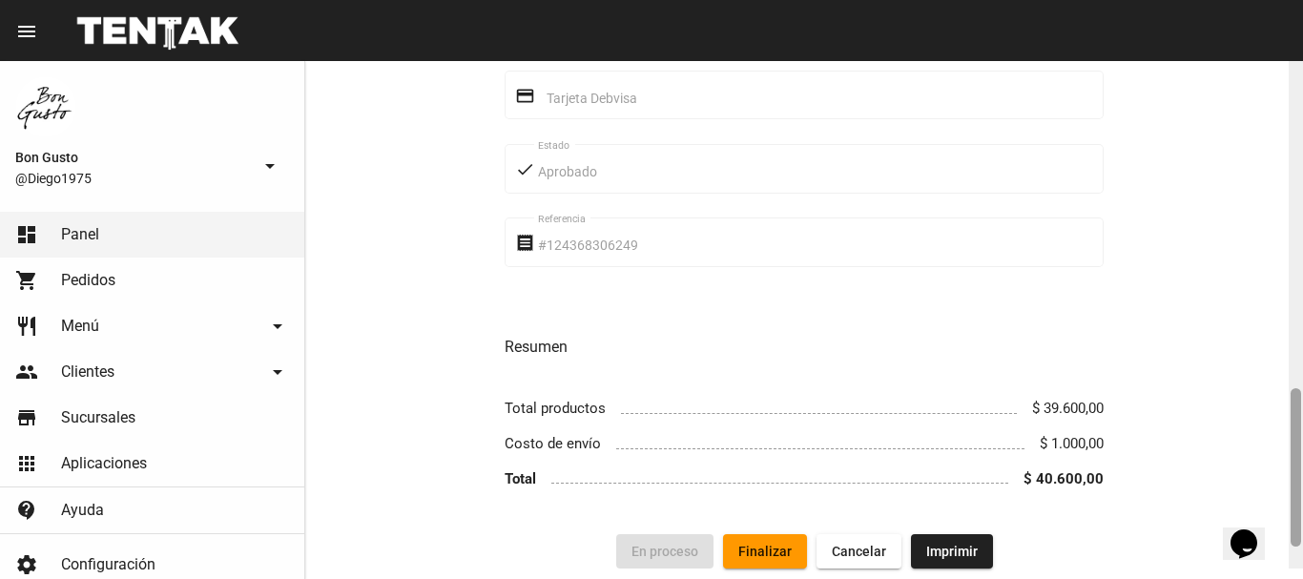
drag, startPoint x: 1296, startPoint y: 448, endPoint x: 1225, endPoint y: 413, distance: 78.9
click at [1291, 430] on div at bounding box center [1295, 467] width 10 height 158
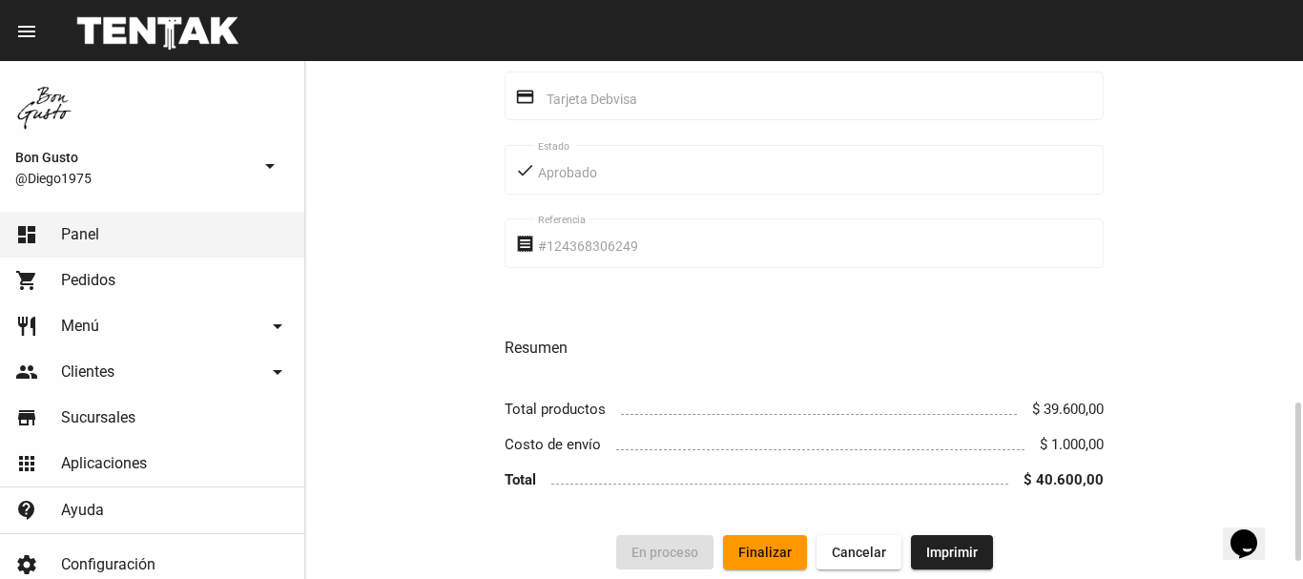
click at [724, 546] on button "Finalizar" at bounding box center [765, 552] width 84 height 34
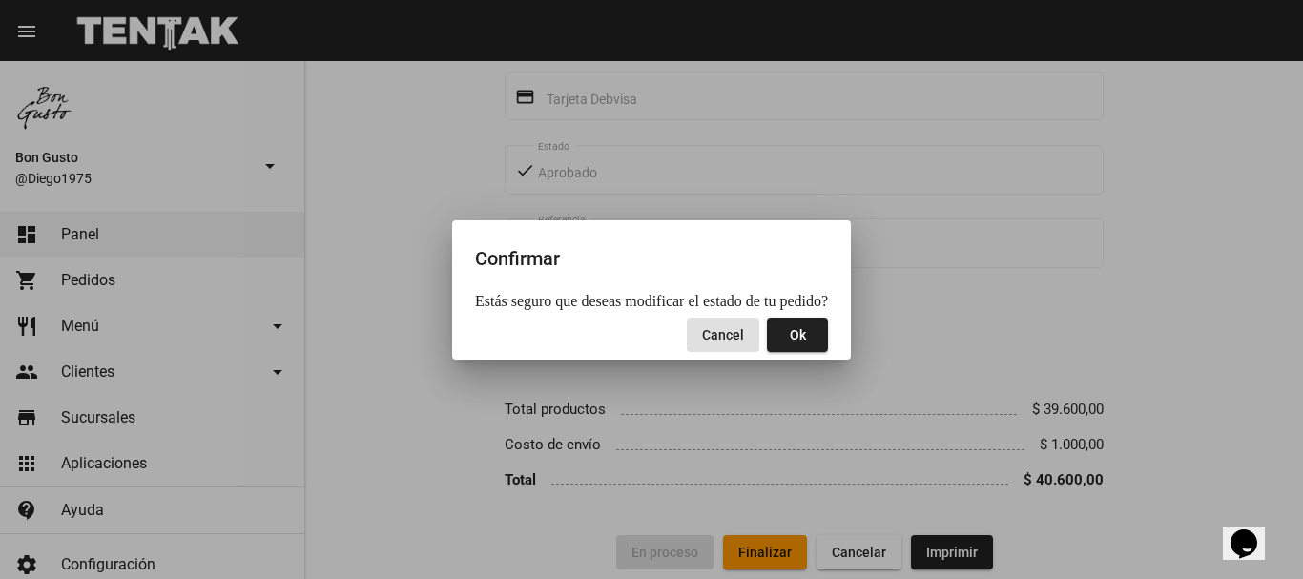
click at [798, 326] on button "Ok" at bounding box center [797, 335] width 61 height 34
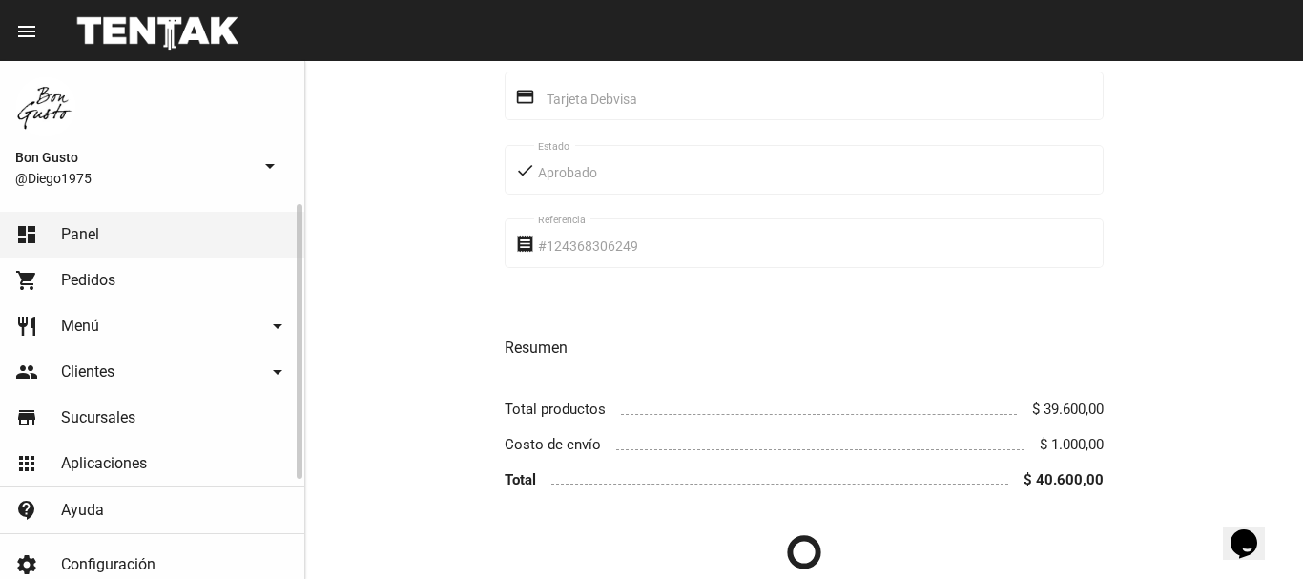
click at [93, 272] on span "Pedidos" at bounding box center [88, 280] width 54 height 19
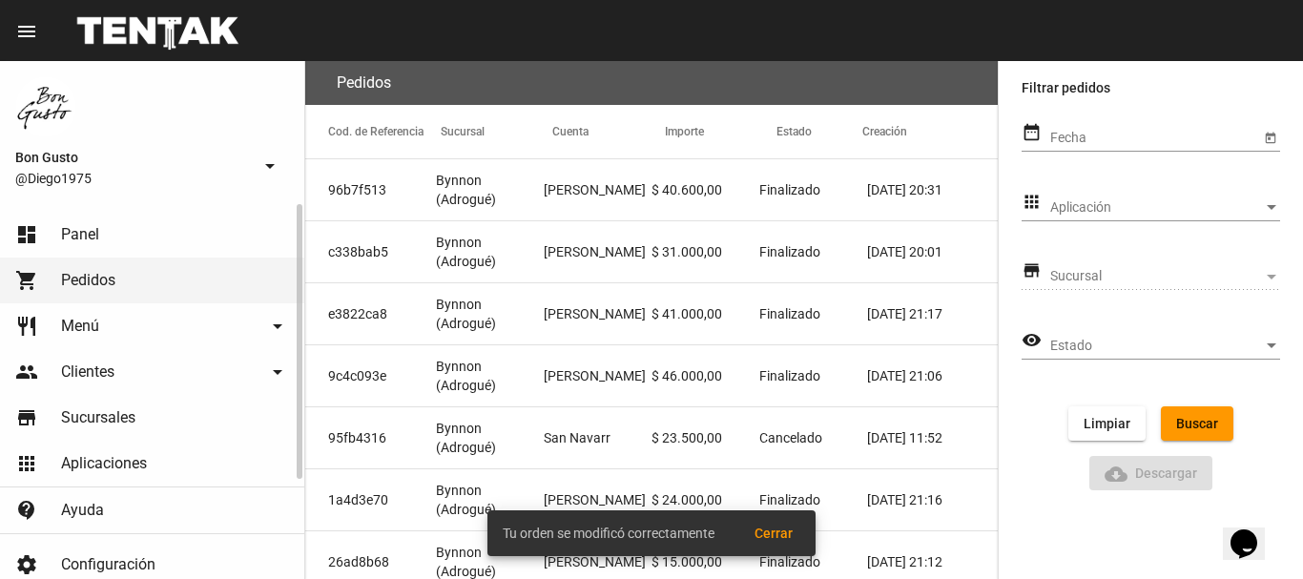
click at [131, 240] on link "dashboard Panel" at bounding box center [152, 235] width 304 height 46
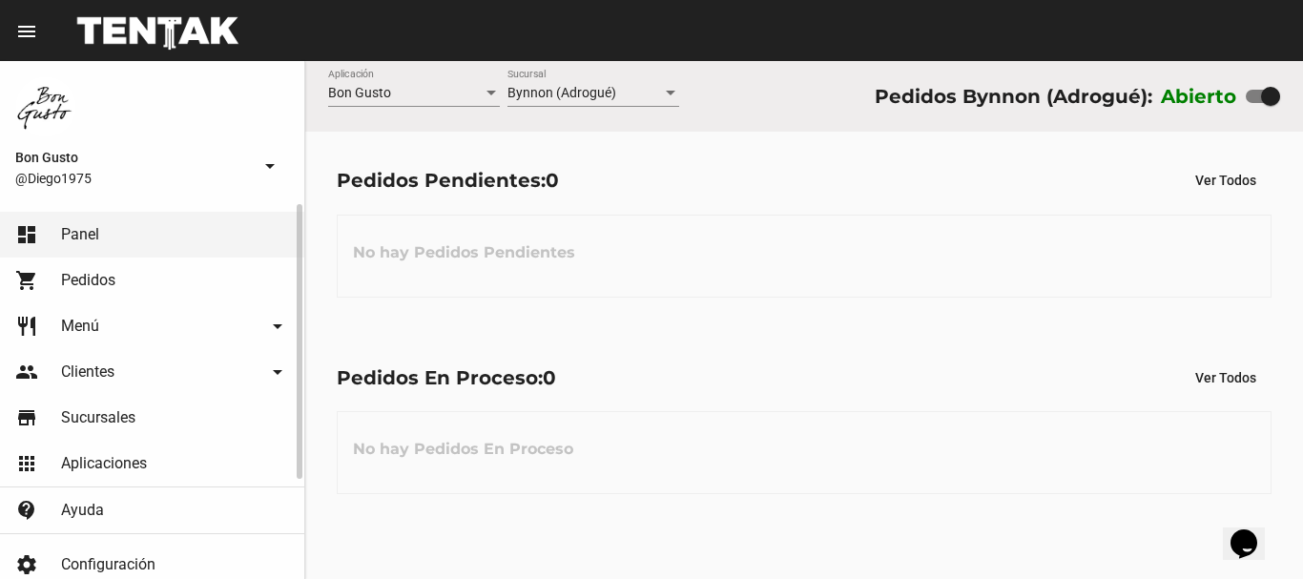
click at [136, 221] on link "dashboard Panel" at bounding box center [152, 235] width 304 height 46
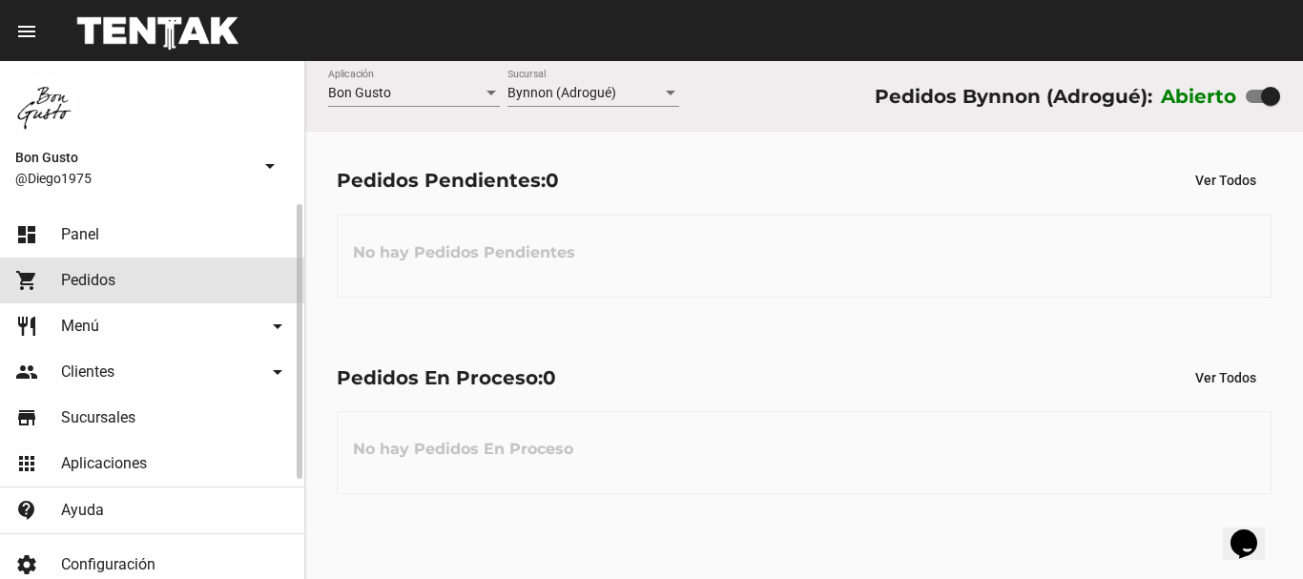
click at [110, 281] on span "Pedidos" at bounding box center [88, 280] width 54 height 19
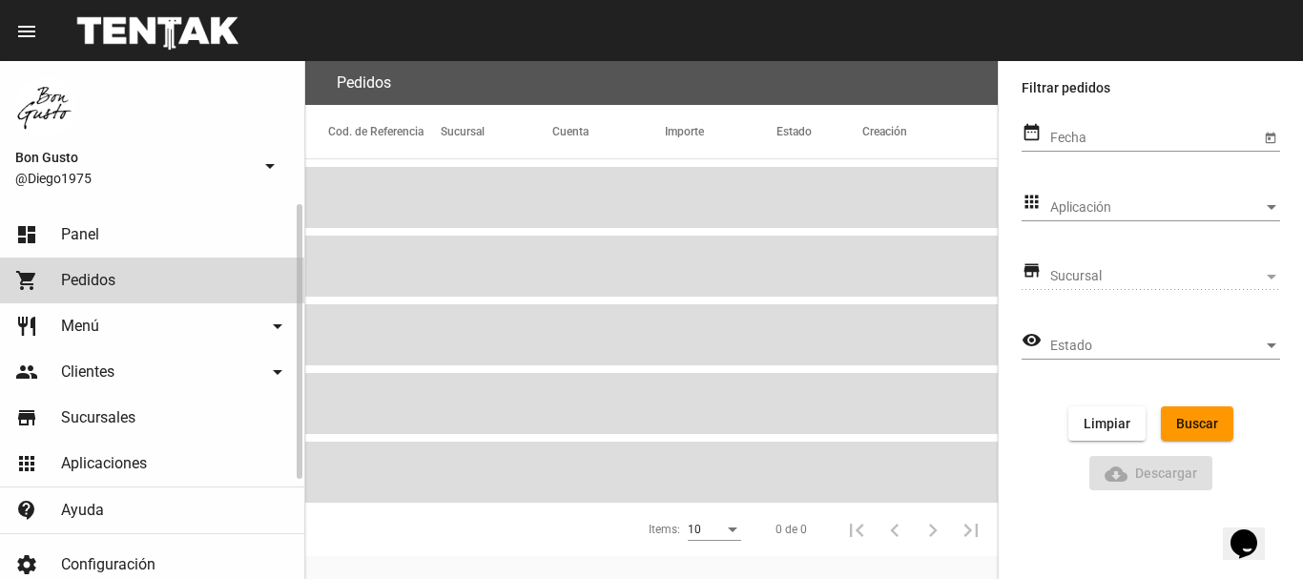
click at [121, 230] on link "dashboard Panel" at bounding box center [152, 235] width 304 height 46
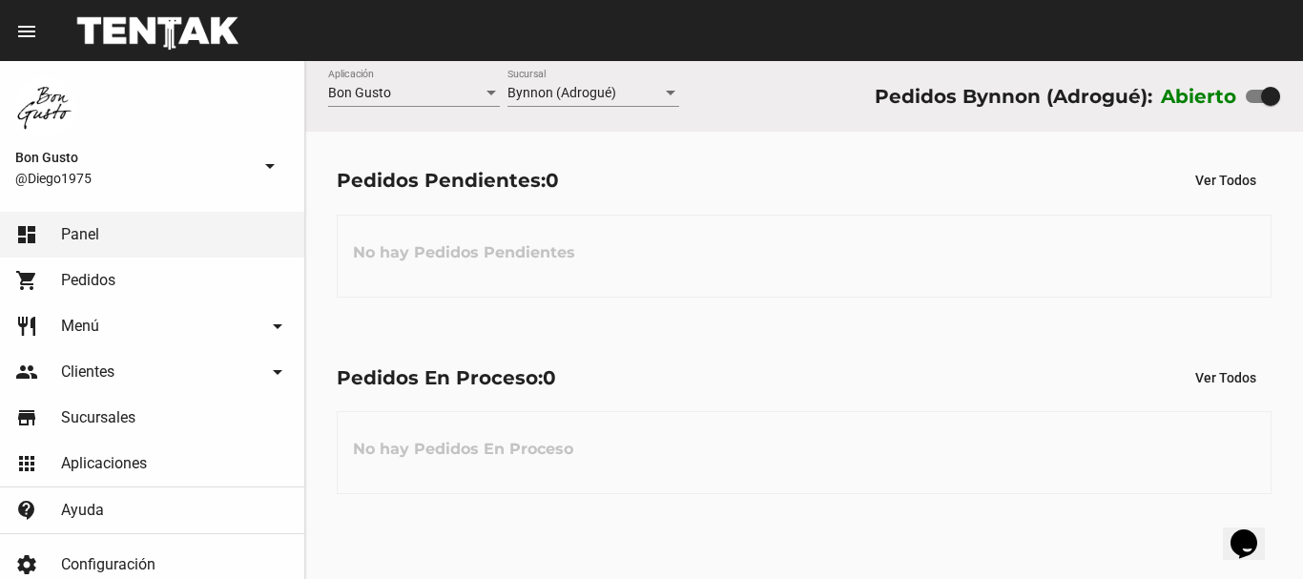
click at [780, 313] on div "Pedidos Pendientes: 0 Ver Todos No hay Pedidos Pendientes" at bounding box center [804, 230] width 998 height 196
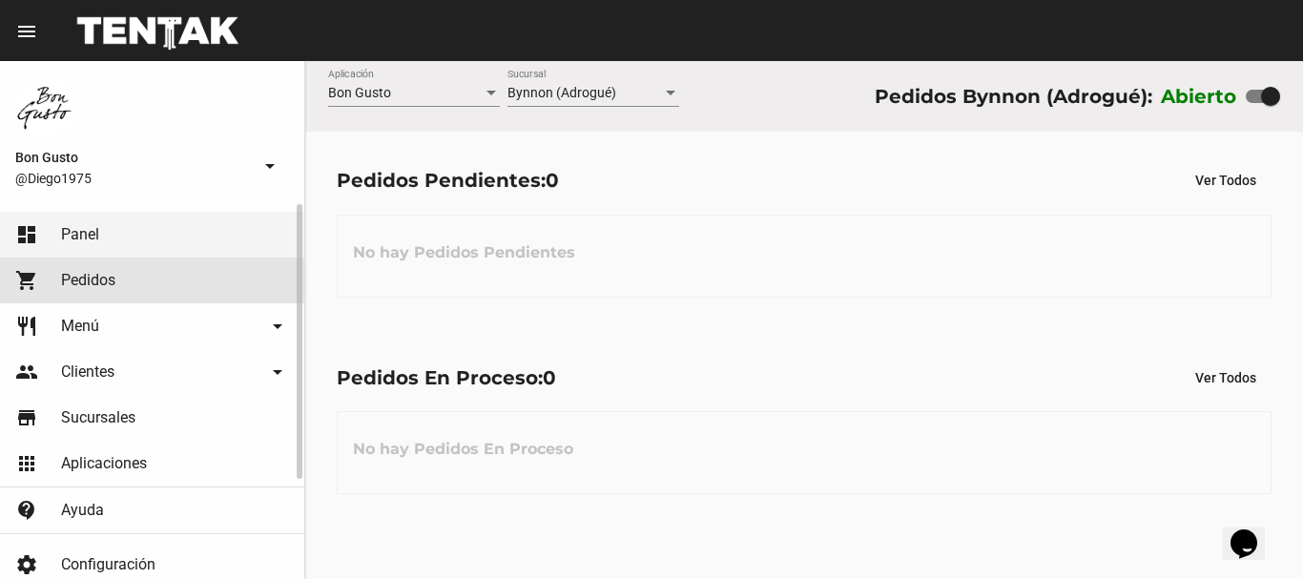
click at [109, 276] on span "Pedidos" at bounding box center [88, 280] width 54 height 19
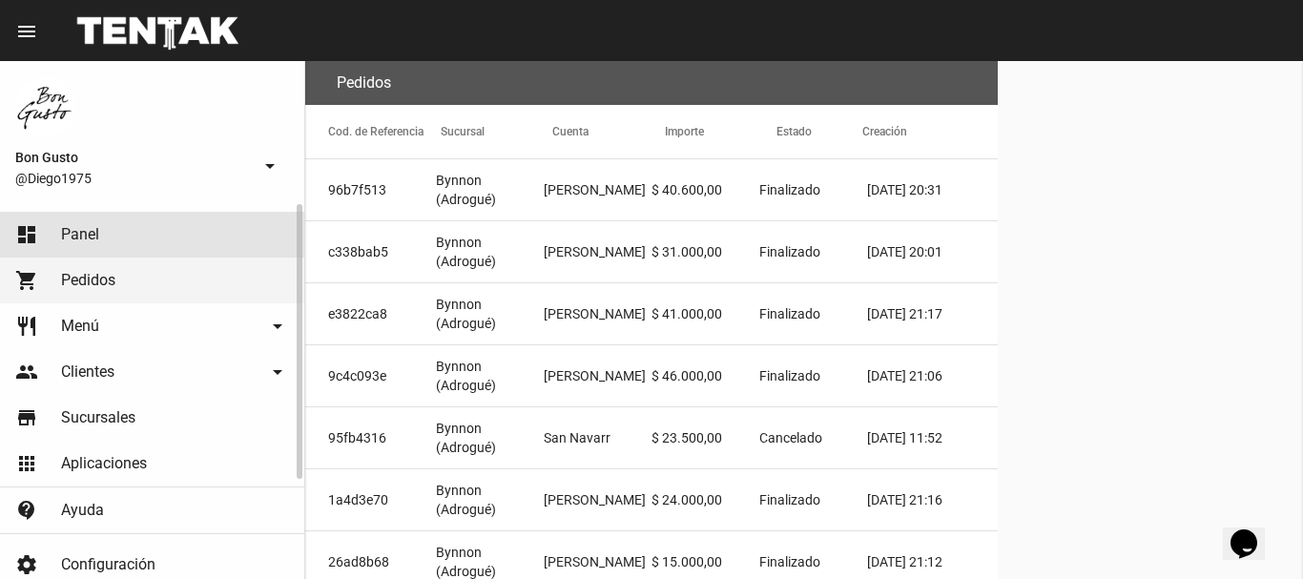
click at [103, 232] on link "dashboard Panel" at bounding box center [152, 235] width 304 height 46
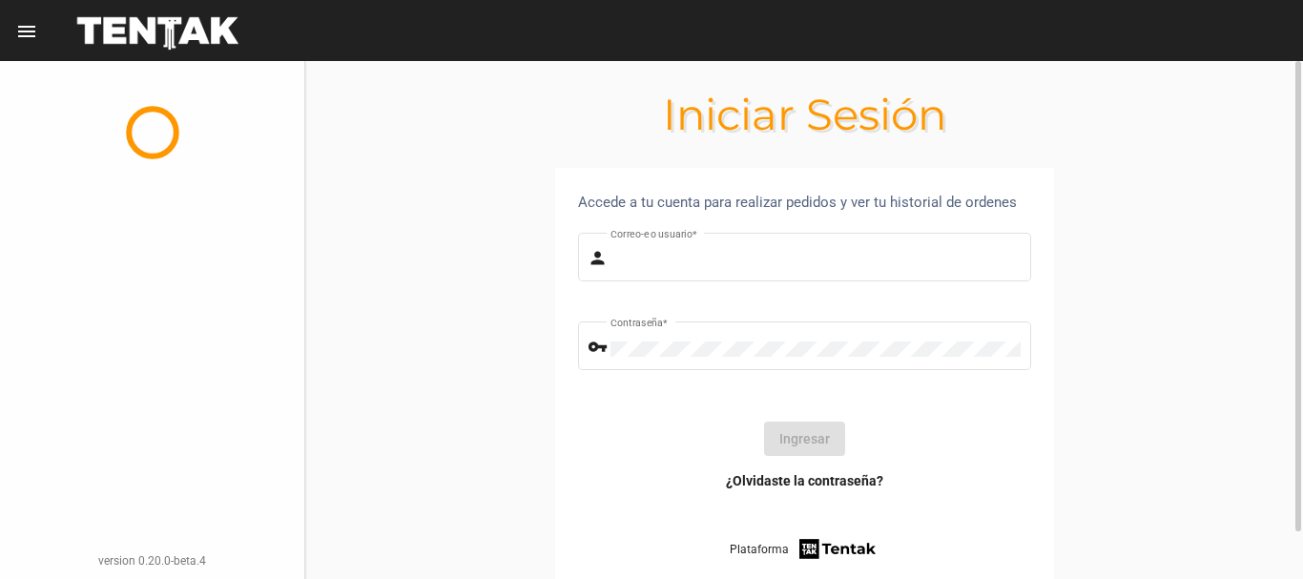
type input "diego1975"
click at [806, 443] on button "Ingresar" at bounding box center [804, 439] width 81 height 34
click at [806, 443] on circle at bounding box center [805, 439] width 30 height 30
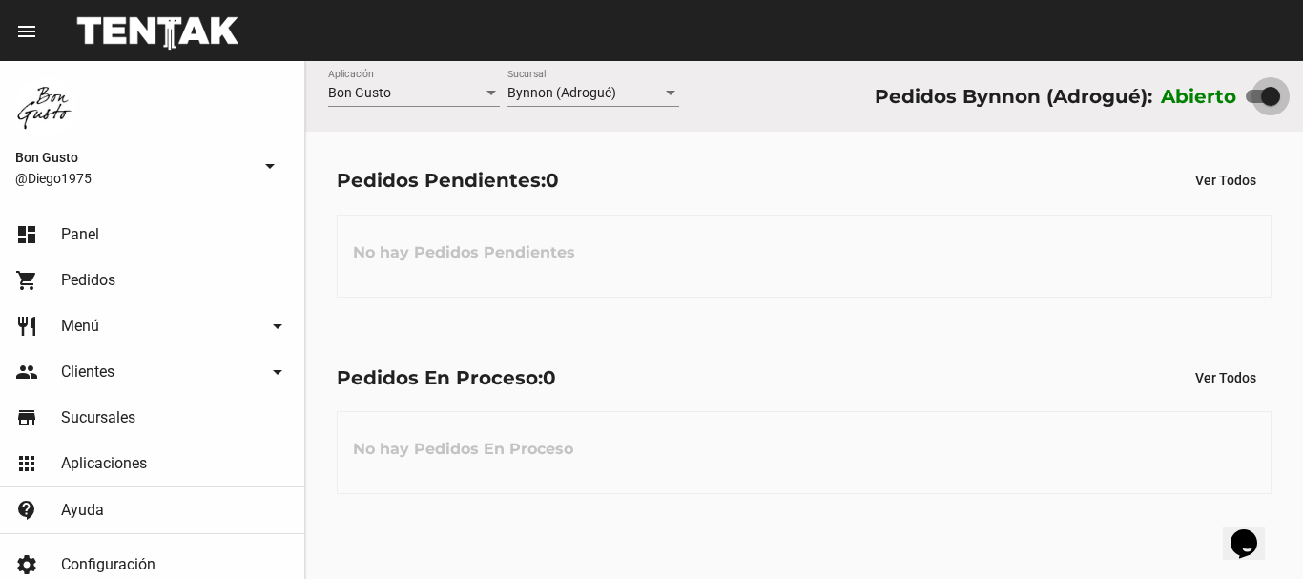
click at [1251, 87] on label at bounding box center [1262, 96] width 34 height 23
click at [1254, 103] on input "checkbox" at bounding box center [1254, 103] width 1 height 1
checkbox input "false"
